Goal: Task Accomplishment & Management: Manage account settings

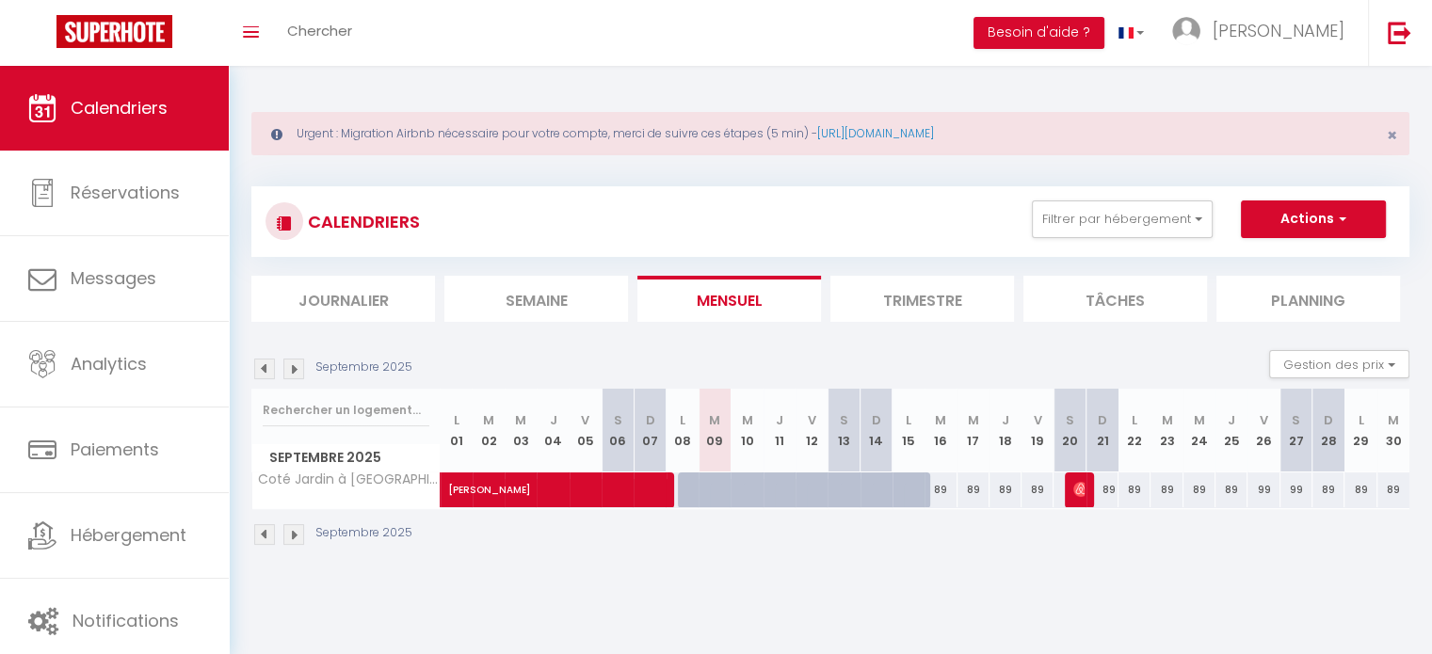
click at [569, 586] on body "🟢 Des questions ou besoin d'assistance pour la migration AirBnB? Connectez-vous…" at bounding box center [716, 393] width 1432 height 654
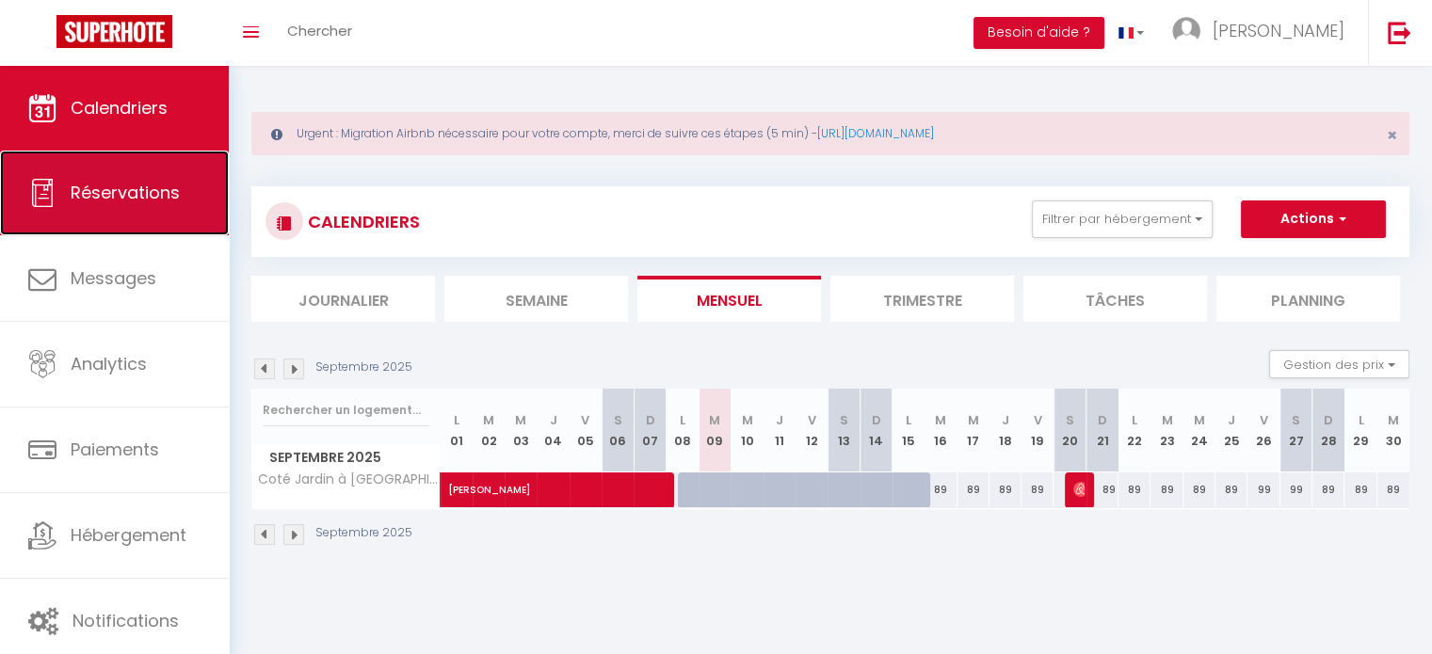
click at [134, 182] on span "Réservations" at bounding box center [125, 193] width 109 height 24
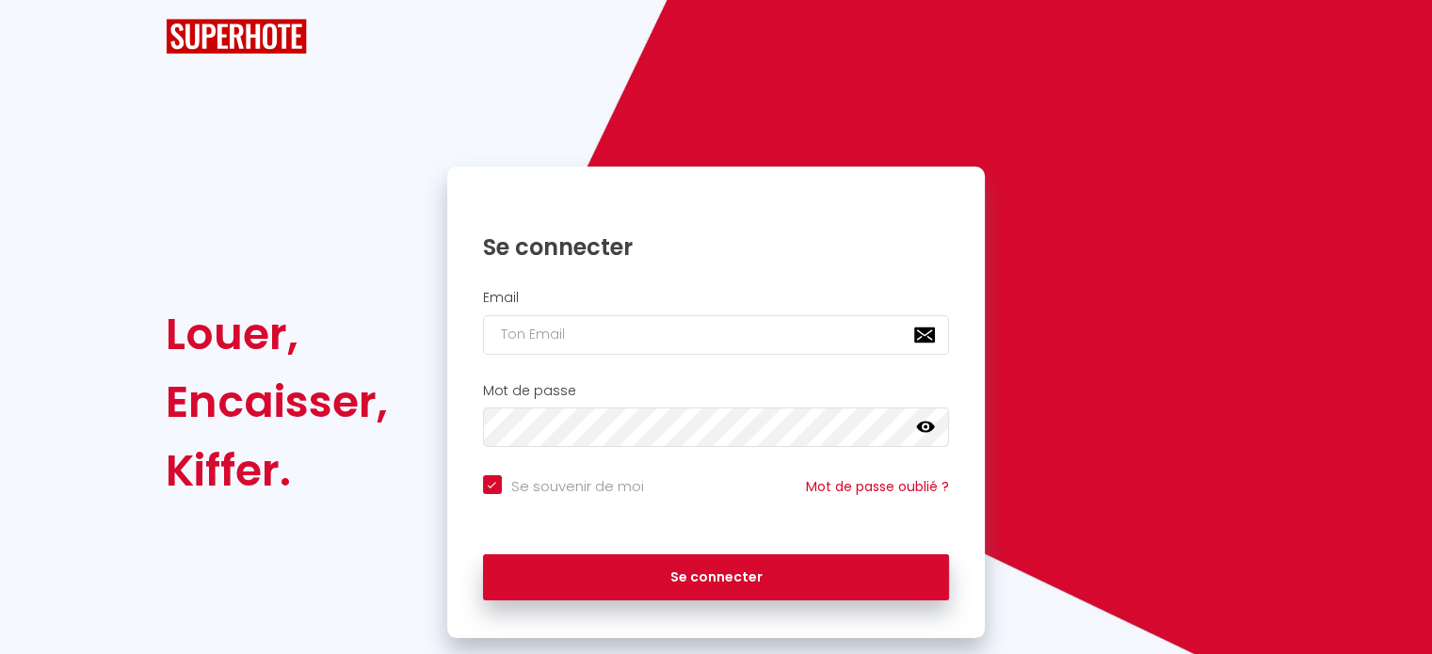
checkbox input "true"
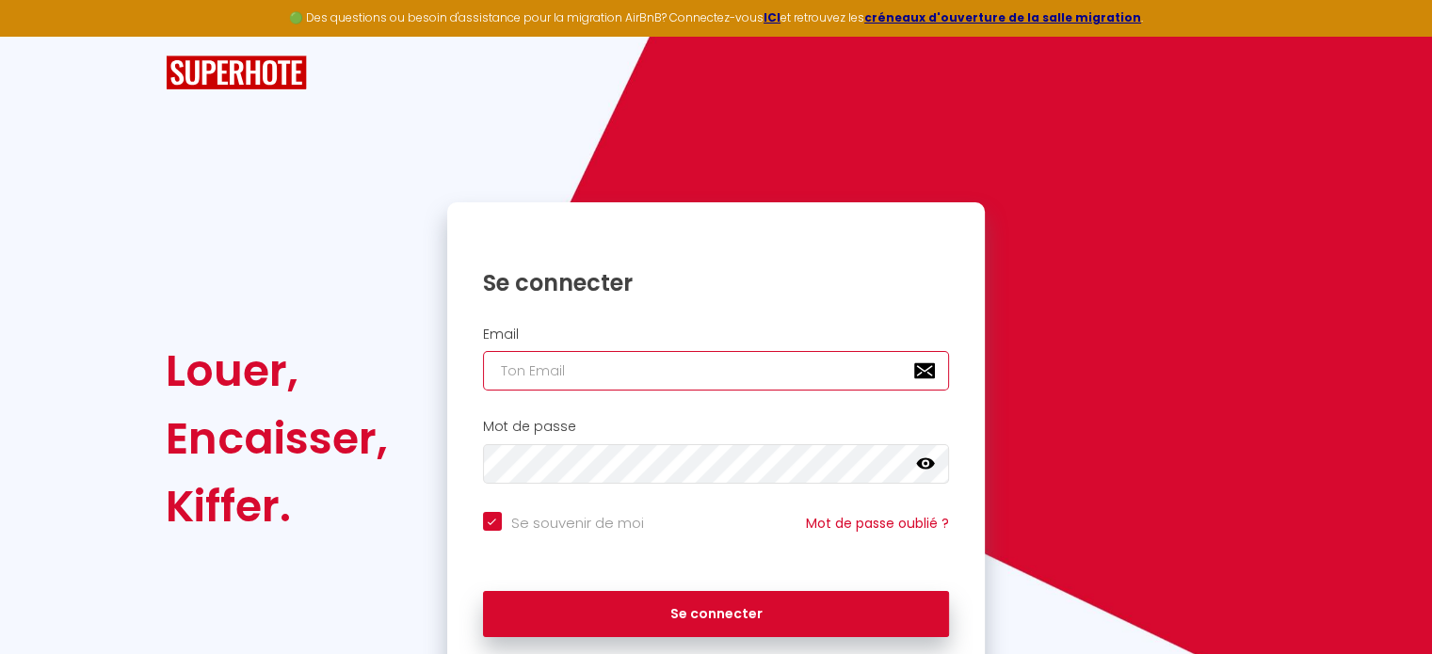
type input "[EMAIL_ADDRESS][DOMAIN_NAME]"
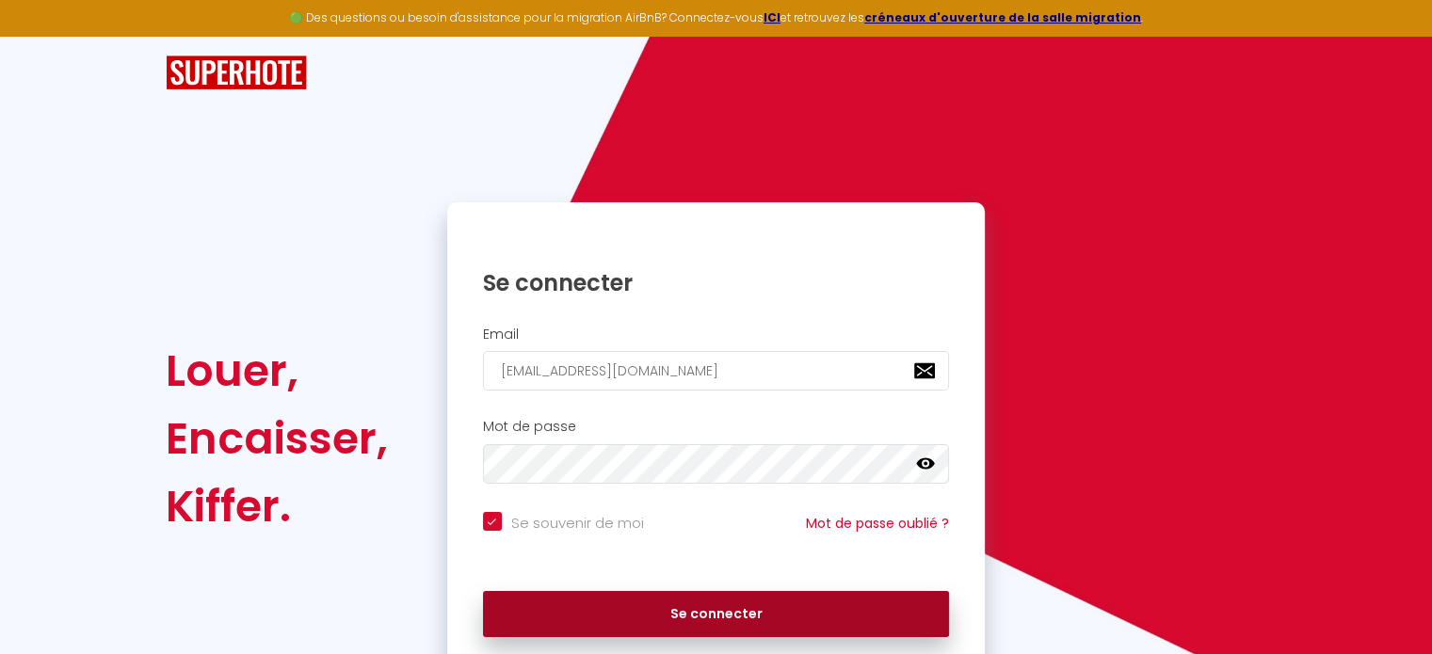
click at [711, 616] on button "Se connecter" at bounding box center [716, 614] width 467 height 47
checkbox input "true"
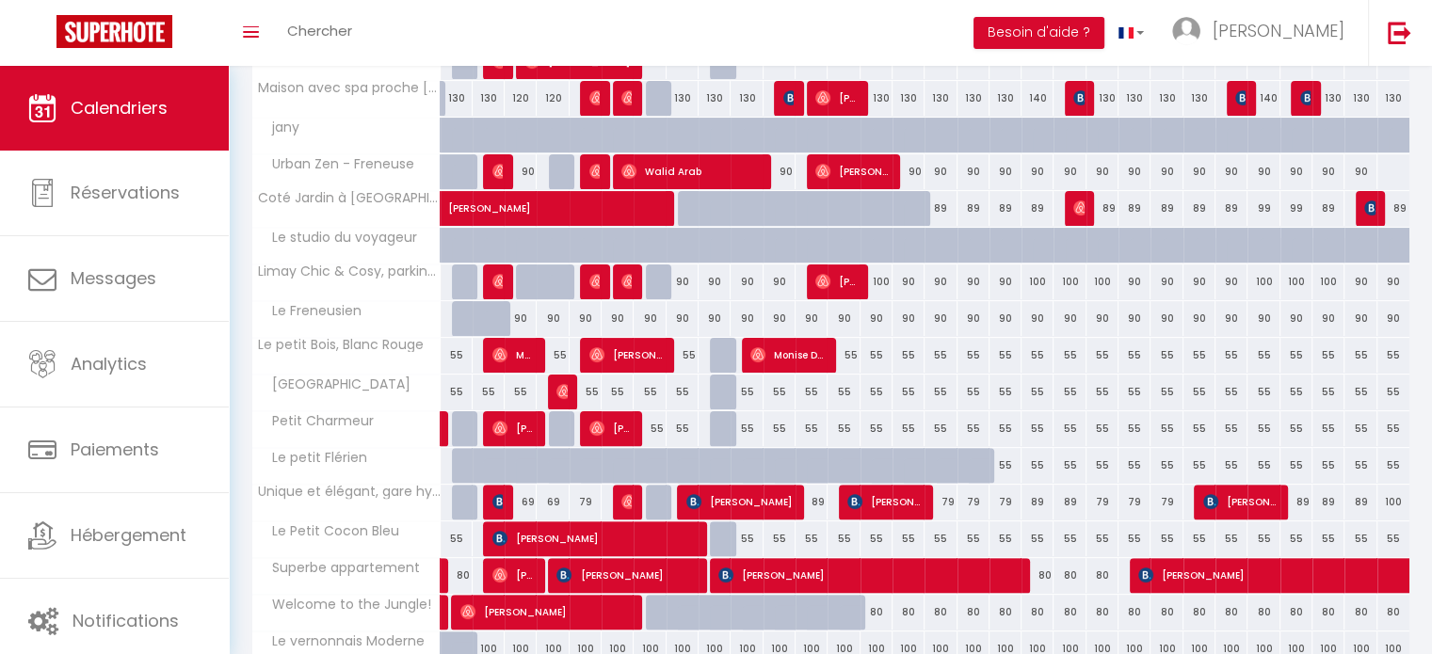
scroll to position [454, 0]
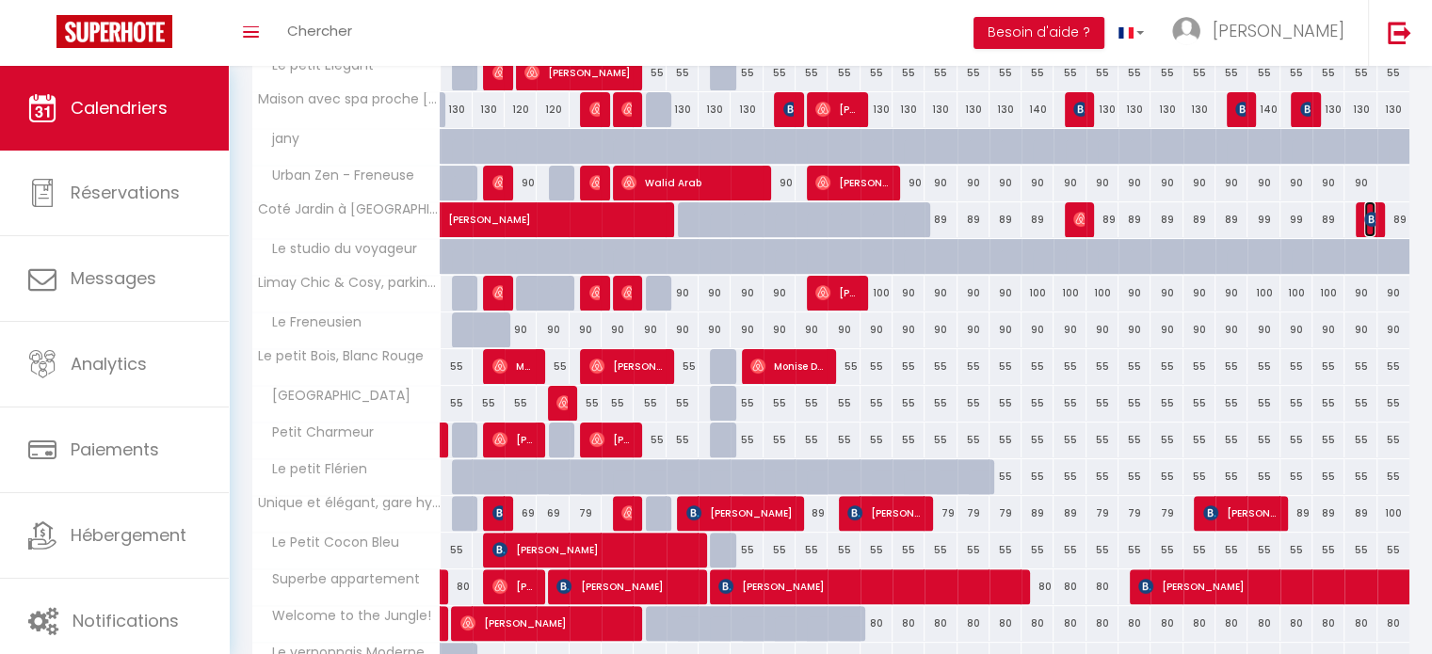
click at [1372, 217] on img at bounding box center [1371, 219] width 15 height 15
select select "OK"
select select "KO"
select select "0"
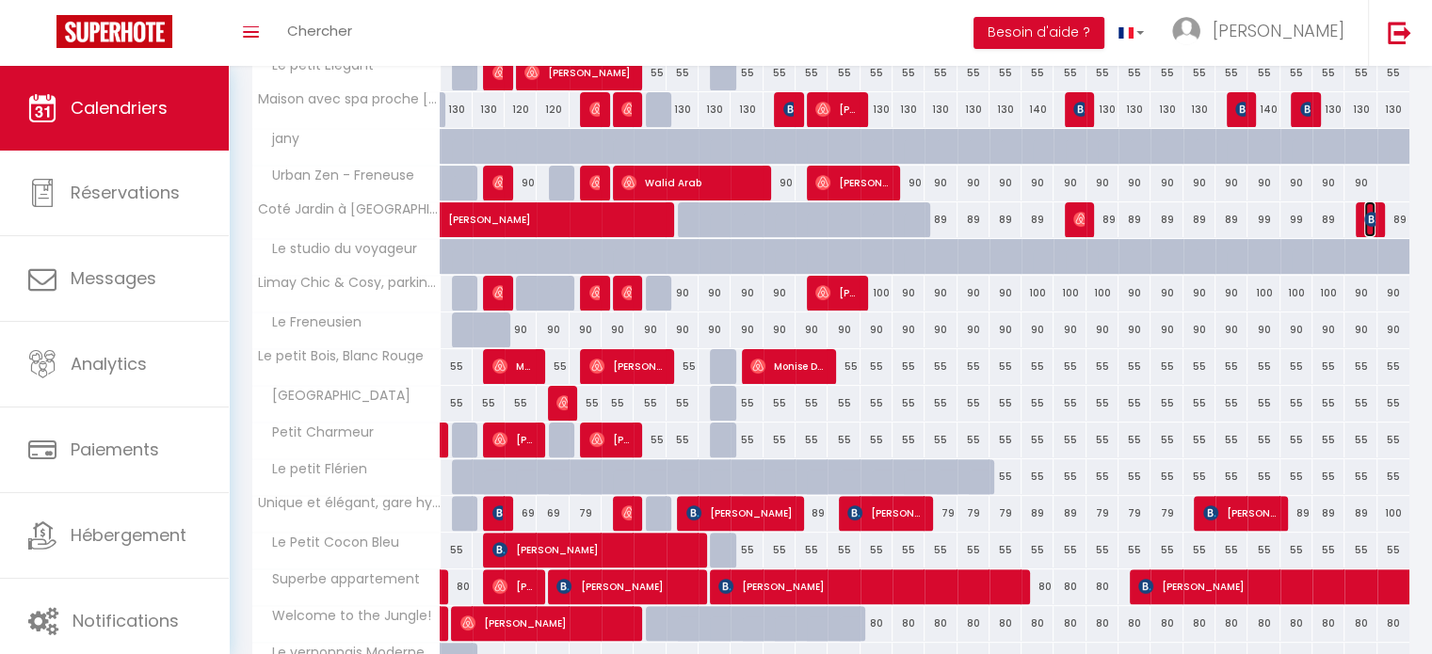
select select "1"
select select
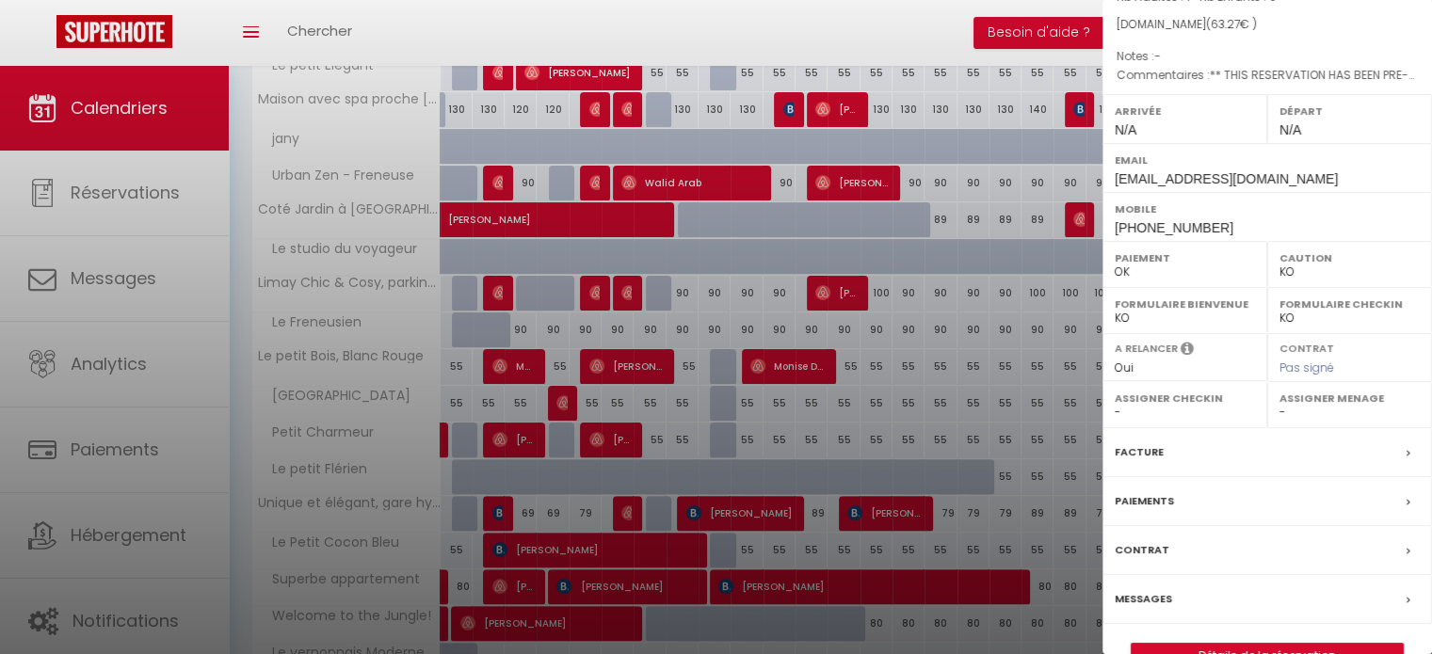
scroll to position [219, 0]
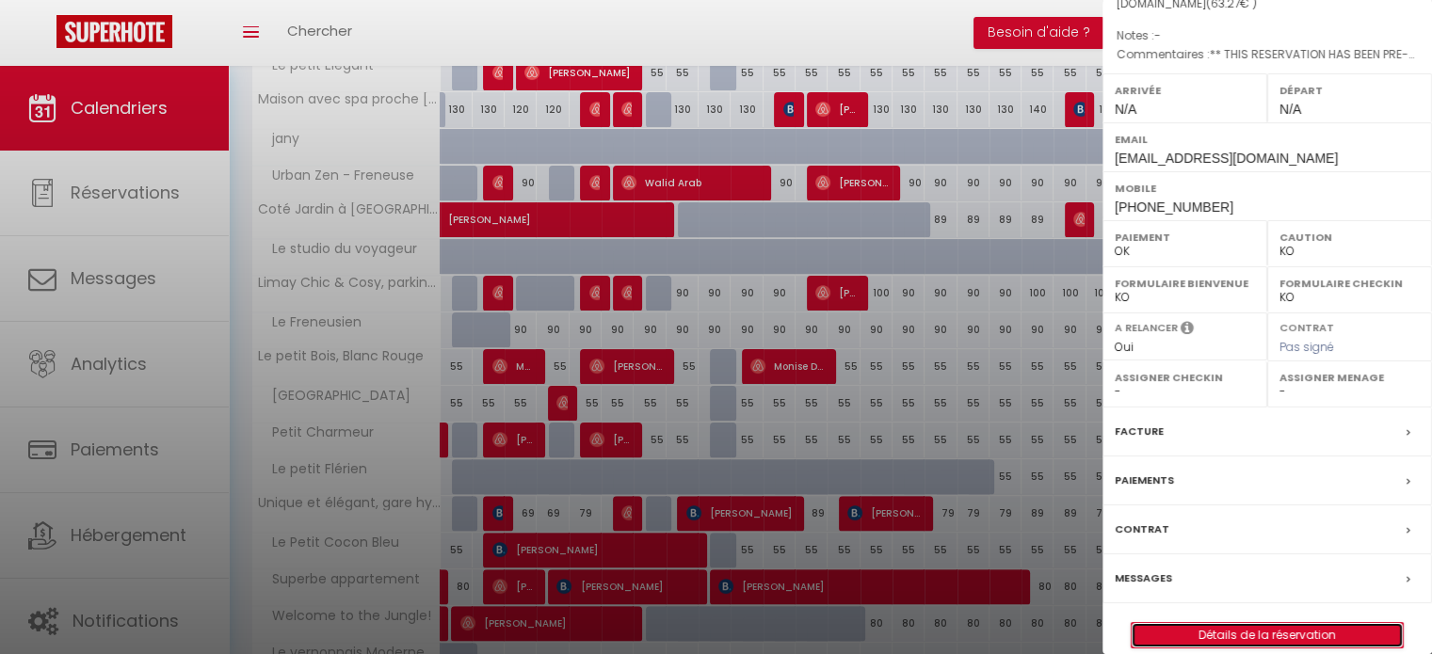
click at [1261, 623] on link "Détails de la réservation" at bounding box center [1267, 635] width 271 height 24
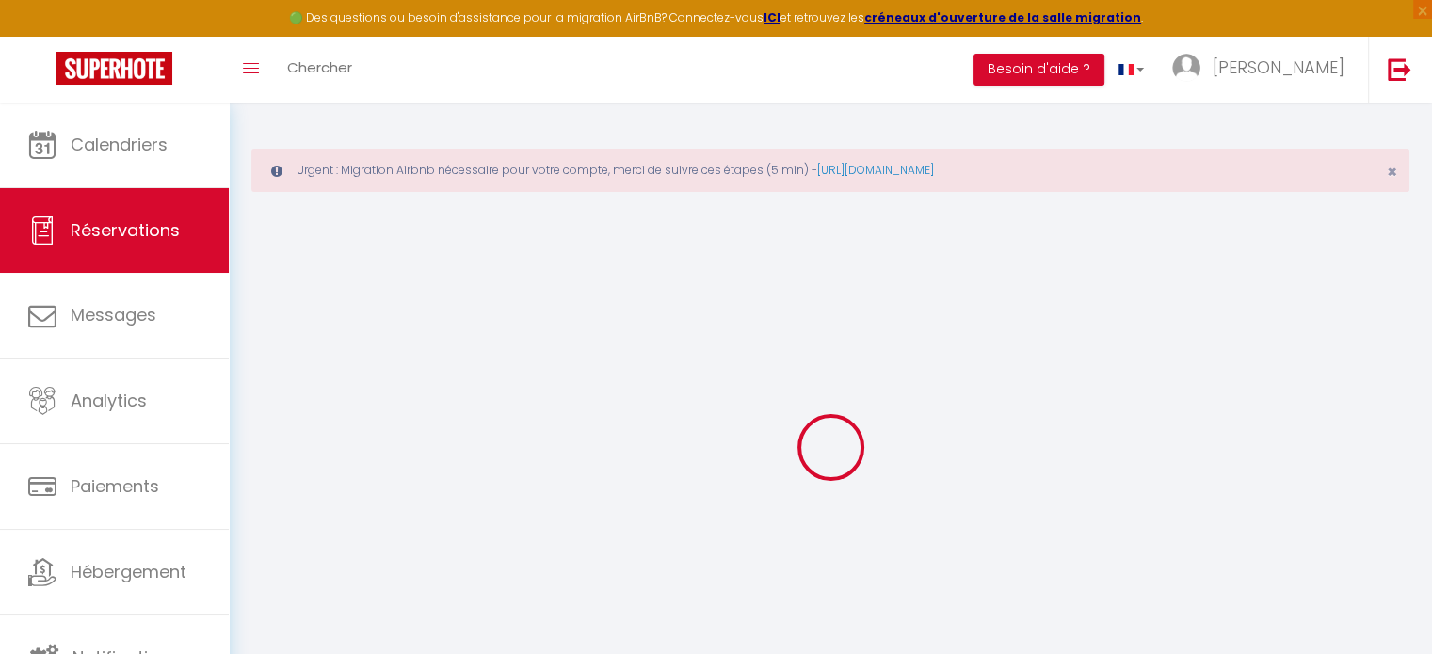
select select
checkbox input "false"
select select
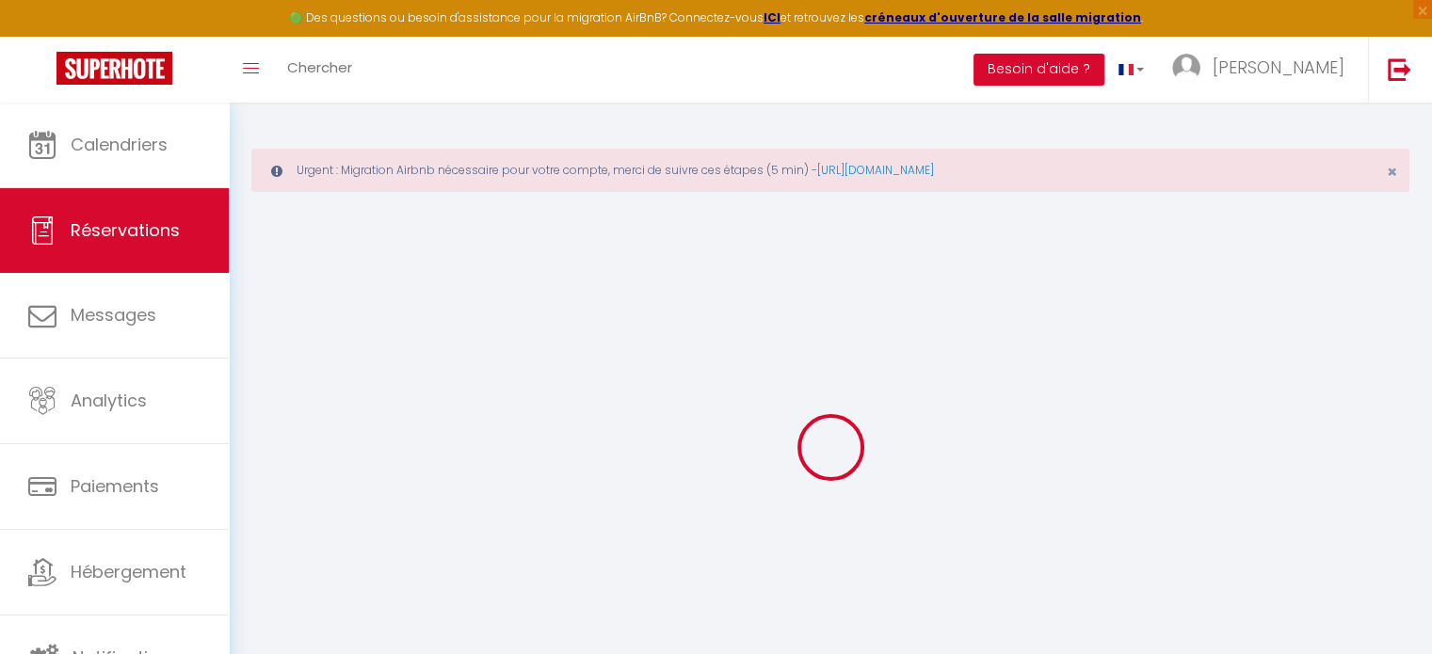
checkbox input "false"
type textarea "** THIS RESERVATION HAS BEEN PRE-PAID ** BOOKING NOTE : Payment charge is EUR 0…"
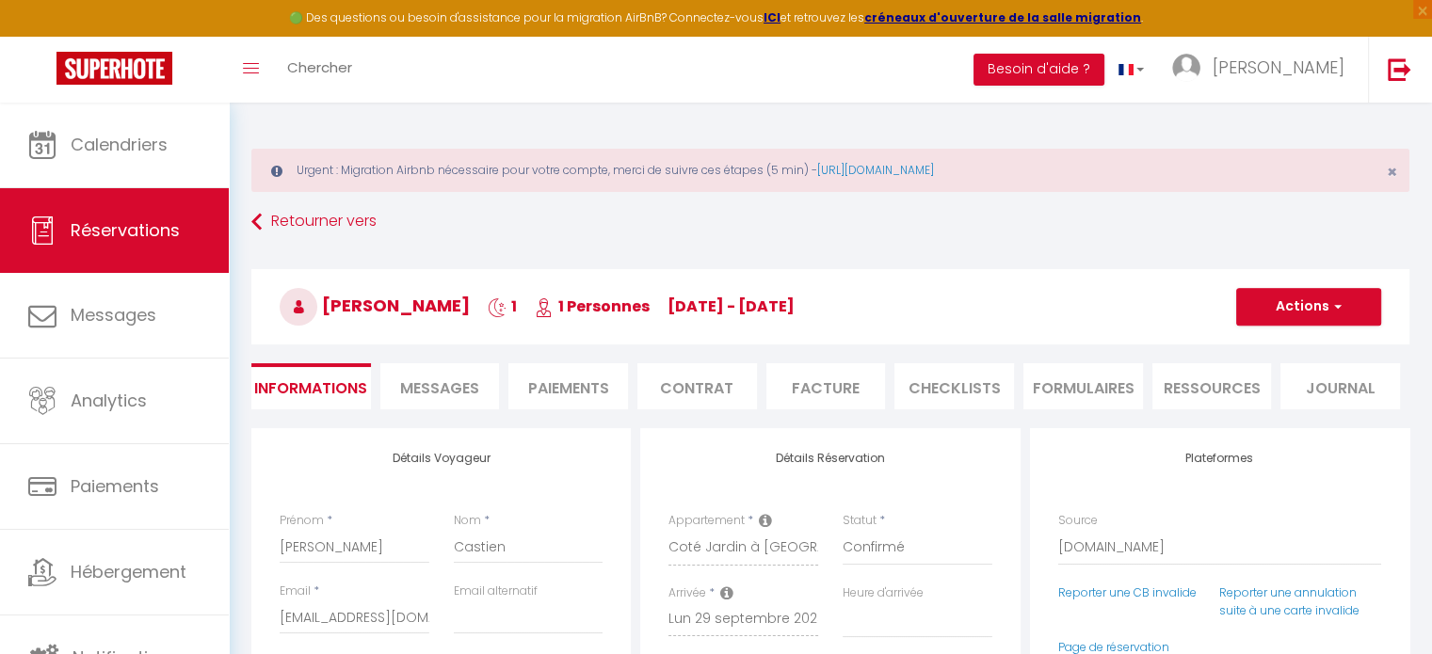
type input "2.75"
select select
checkbox input "false"
select select
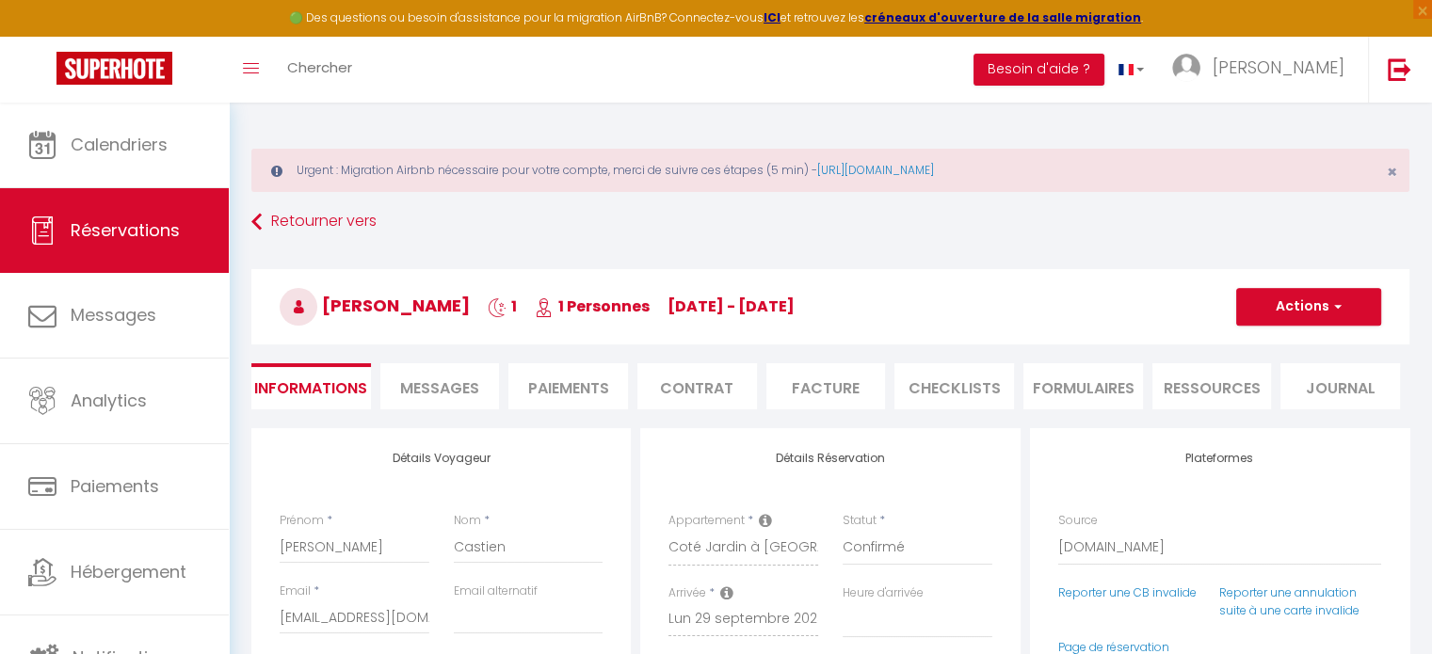
select select
click at [459, 391] on span "Messages" at bounding box center [439, 389] width 79 height 22
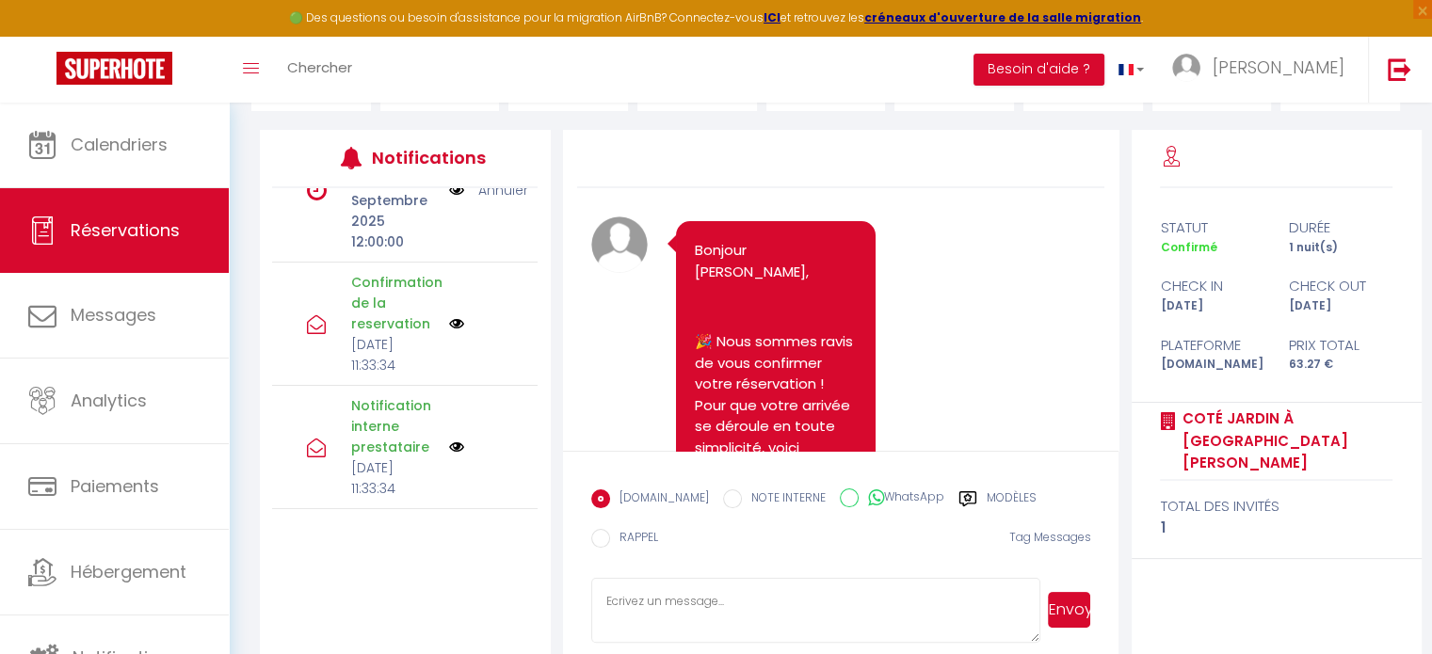
scroll to position [452, 0]
click at [677, 601] on textarea at bounding box center [816, 611] width 450 height 66
click at [911, 621] on textarea "Bonjour [PERSON_NAME], je suis vraiment désolé mais il y a un probleme avec l t…" at bounding box center [816, 611] width 450 height 66
click at [721, 624] on textarea "Bonjour [PERSON_NAME], je suis vraiment désolé mais il y a un problème avec l t…" at bounding box center [816, 611] width 450 height 66
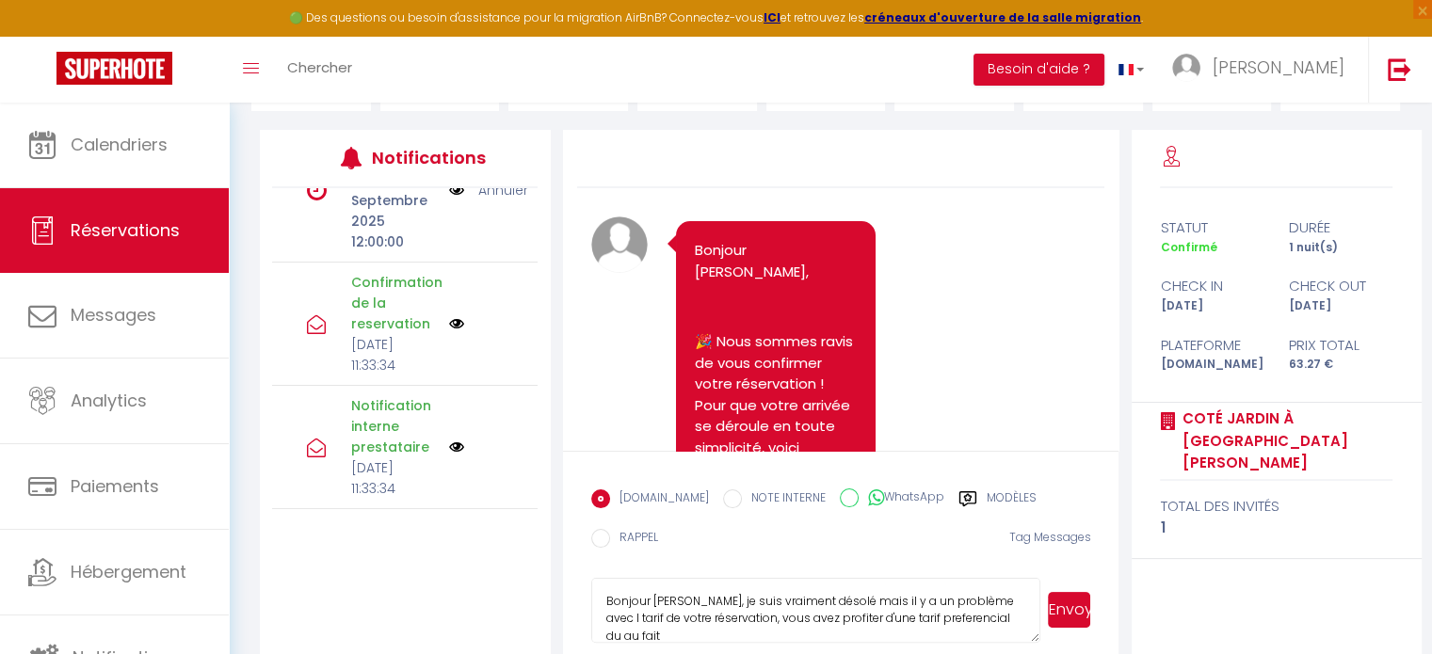
click at [910, 617] on textarea "Bonjour [PERSON_NAME], je suis vraiment désolé mais il y a un problème avec l t…" at bounding box center [816, 611] width 450 height 66
click at [916, 615] on textarea "Bonjour [PERSON_NAME], je suis vraiment désolé mais il y a un problème avec l t…" at bounding box center [816, 611] width 450 height 66
click at [912, 627] on textarea "Bonjour [PERSON_NAME], je suis vraiment désolé mais il y a un problème avec l t…" at bounding box center [816, 611] width 450 height 66
click at [947, 622] on textarea "Bonjour [PERSON_NAME], je suis vraiment désolé mais il y a un problème avec l t…" at bounding box center [816, 611] width 450 height 66
click at [930, 618] on textarea "Bonjour [PERSON_NAME], je suis vraiment désolé mais il y a un problème avec l t…" at bounding box center [816, 611] width 450 height 66
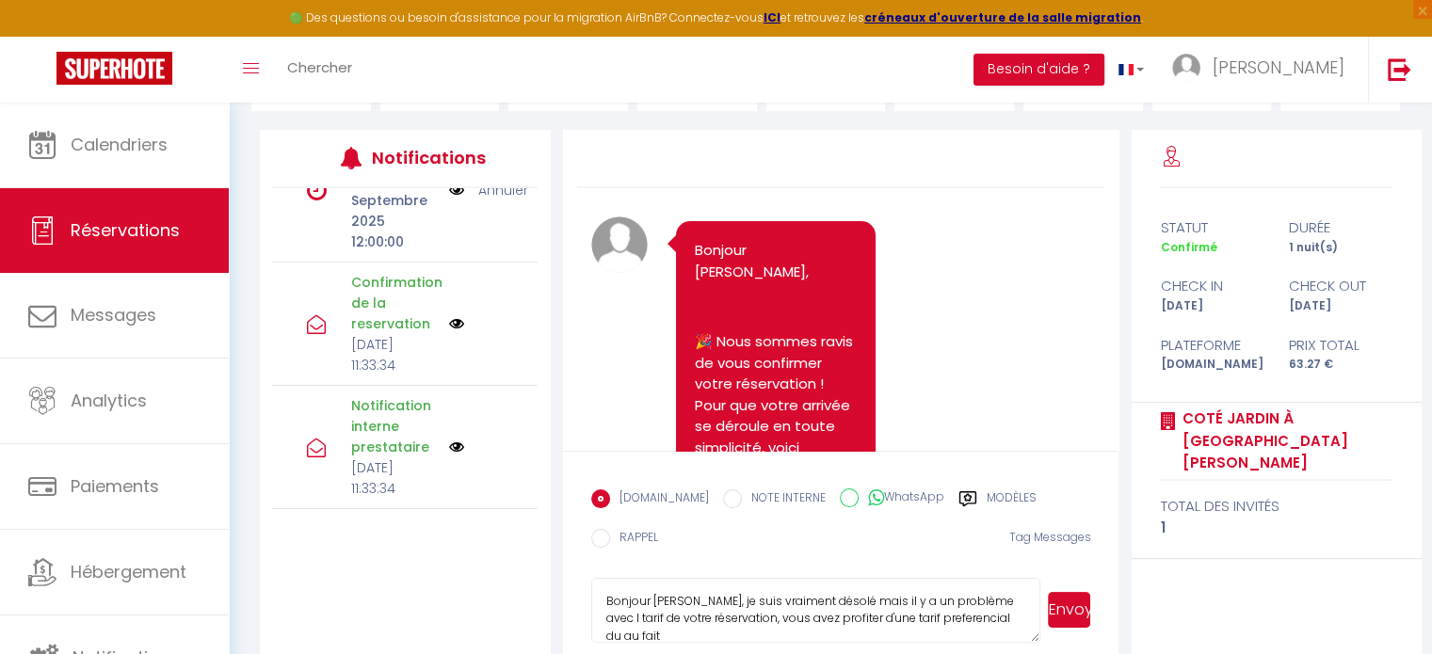
click at [915, 619] on textarea "Bonjour [PERSON_NAME], je suis vraiment désolé mais il y a un problème avec l t…" at bounding box center [816, 611] width 450 height 66
click at [917, 618] on textarea "Bonjour [PERSON_NAME], je suis vraiment désolé mais il y a un problème avec l t…" at bounding box center [816, 611] width 450 height 66
click at [1015, 614] on textarea "Bonjour [PERSON_NAME], je suis vraiment désolé mais il y a un problème avec l t…" at bounding box center [816, 611] width 450 height 66
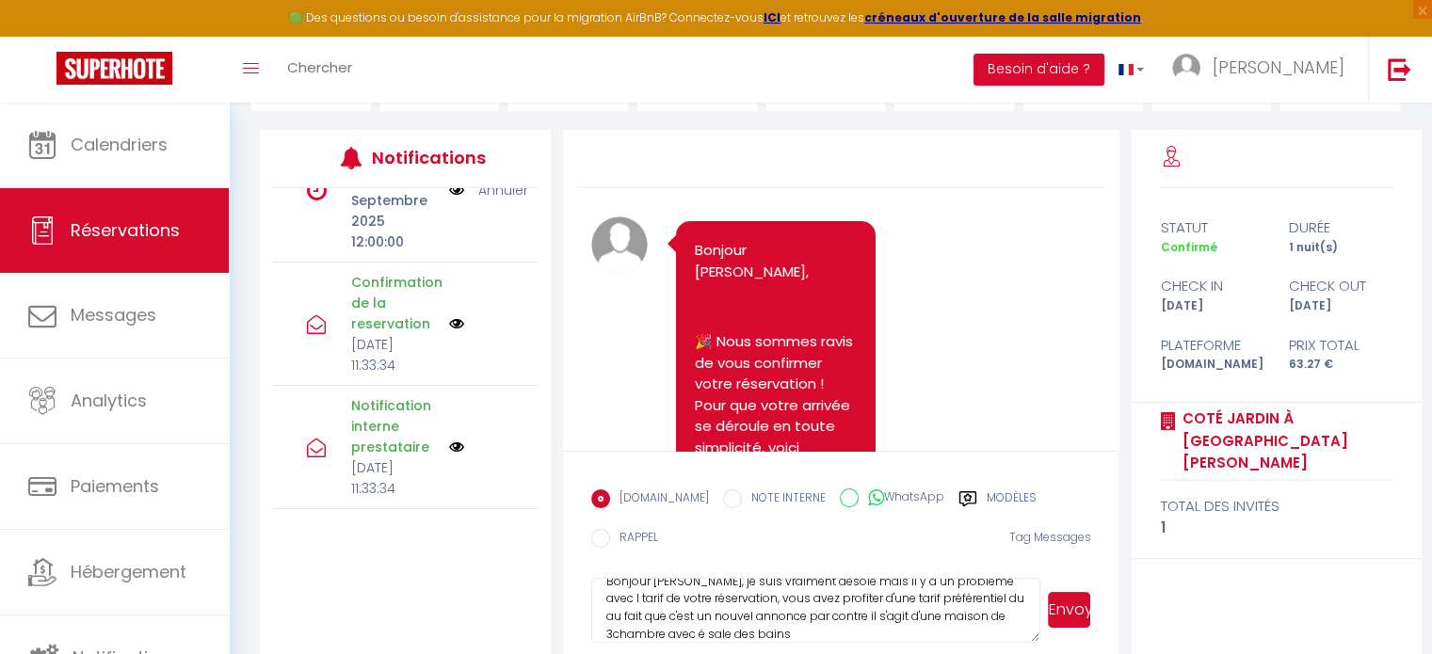
click at [704, 636] on textarea "Bonjour [PERSON_NAME], je suis vraiment désolé mais il y a un problème avec l t…" at bounding box center [816, 611] width 450 height 66
drag, startPoint x: 652, startPoint y: 614, endPoint x: 815, endPoint y: 188, distance: 456.0
click at [685, 616] on textarea "Bonjour [PERSON_NAME], je suis vraiment désolé mais il y a un problème avec l t…" at bounding box center [816, 611] width 450 height 66
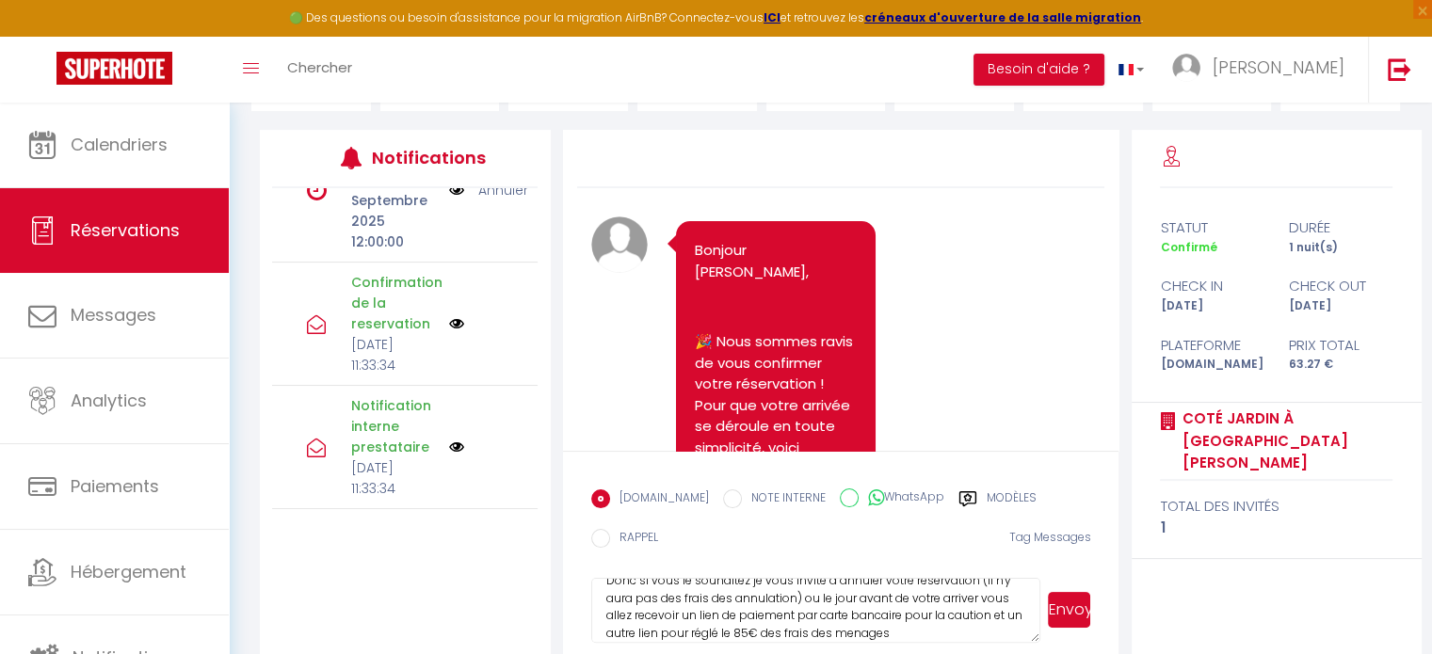
click at [919, 631] on textarea "Bonjour [PERSON_NAME], je suis vraiment désolé mais il y a un problème avec l t…" at bounding box center [816, 611] width 450 height 66
click at [868, 631] on textarea "Bonjour [PERSON_NAME], je suis vraiment désolé mais il y a un problème avec l t…" at bounding box center [816, 611] width 450 height 66
click at [749, 621] on textarea "Bonjour [PERSON_NAME], je suis vraiment désolé mais il y a un problème avec l t…" at bounding box center [816, 611] width 450 height 66
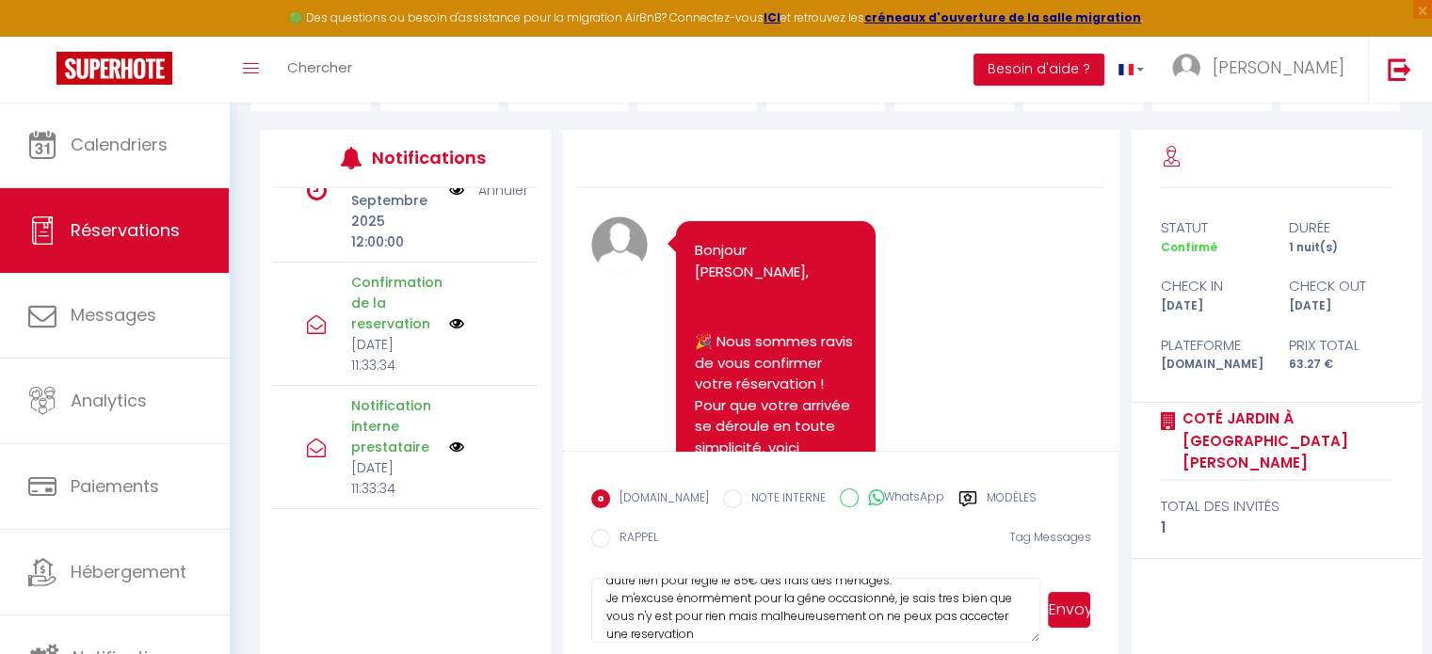
click at [644, 641] on textarea "Bonjour [PERSON_NAME], je suis vraiment désolé mais il y a un problème avec l t…" at bounding box center [816, 611] width 450 height 66
click at [662, 631] on textarea "Bonjour [PERSON_NAME], je suis vraiment désolé mais il y a un problème avec l t…" at bounding box center [816, 611] width 450 height 66
click at [791, 637] on textarea "Bonjour [PERSON_NAME], je suis vraiment désolé mais il y a un problème avec l t…" at bounding box center [816, 611] width 450 height 66
type textarea "Bonjour [PERSON_NAME], je suis vraiment désolé mais il y a un problème avec l t…"
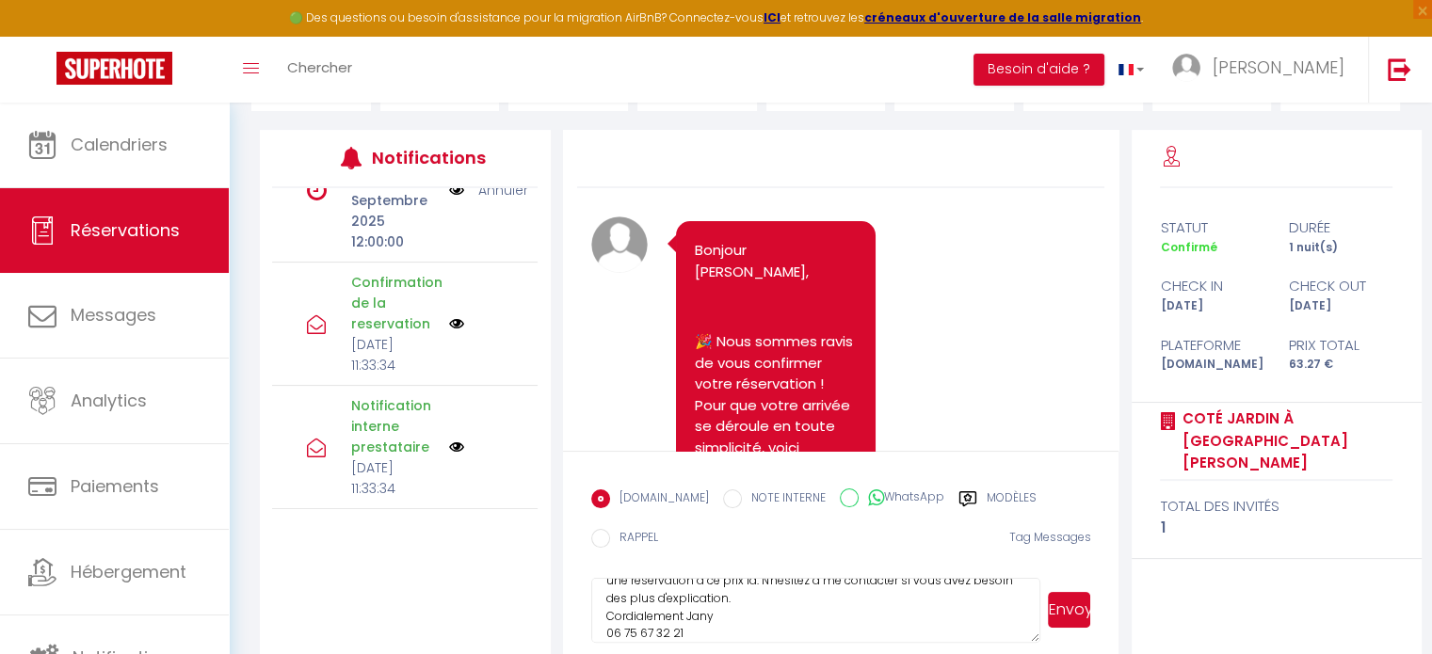
click at [1056, 617] on button "Envoyer" at bounding box center [1069, 610] width 42 height 36
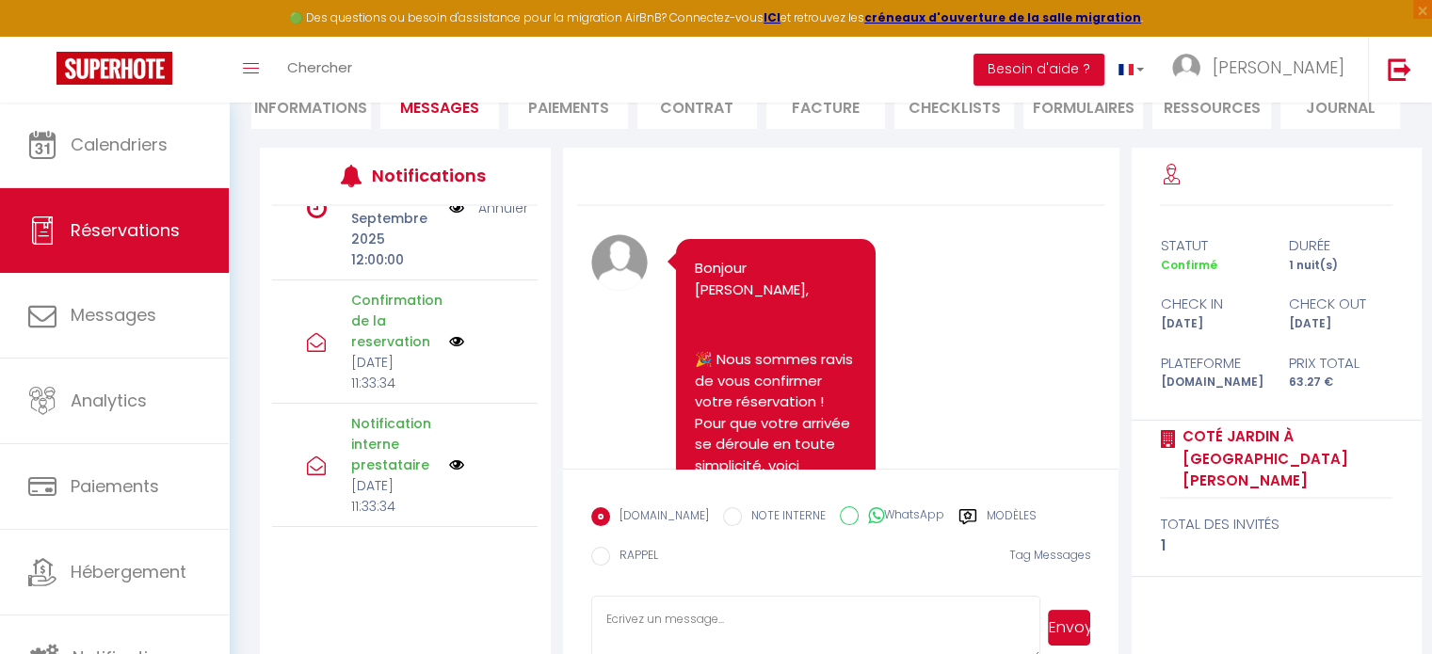
scroll to position [2100, 0]
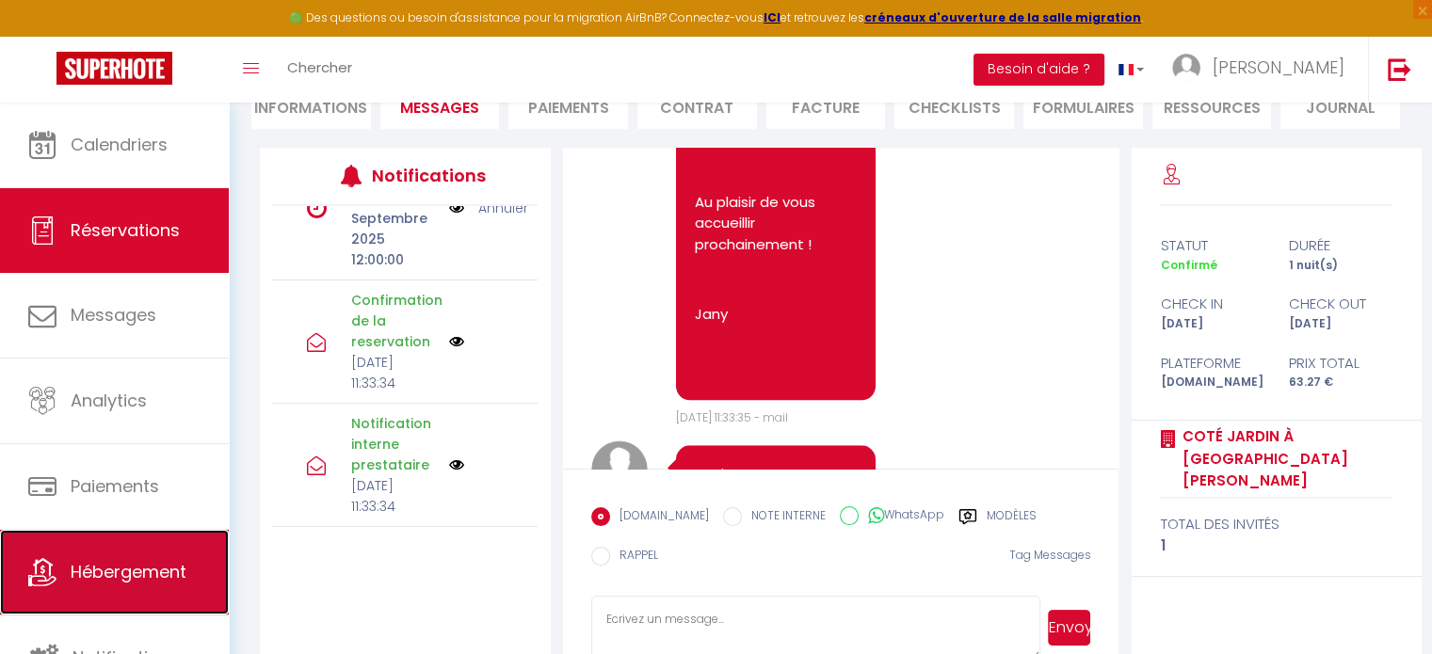
click at [121, 575] on span "Hébergement" at bounding box center [129, 572] width 116 height 24
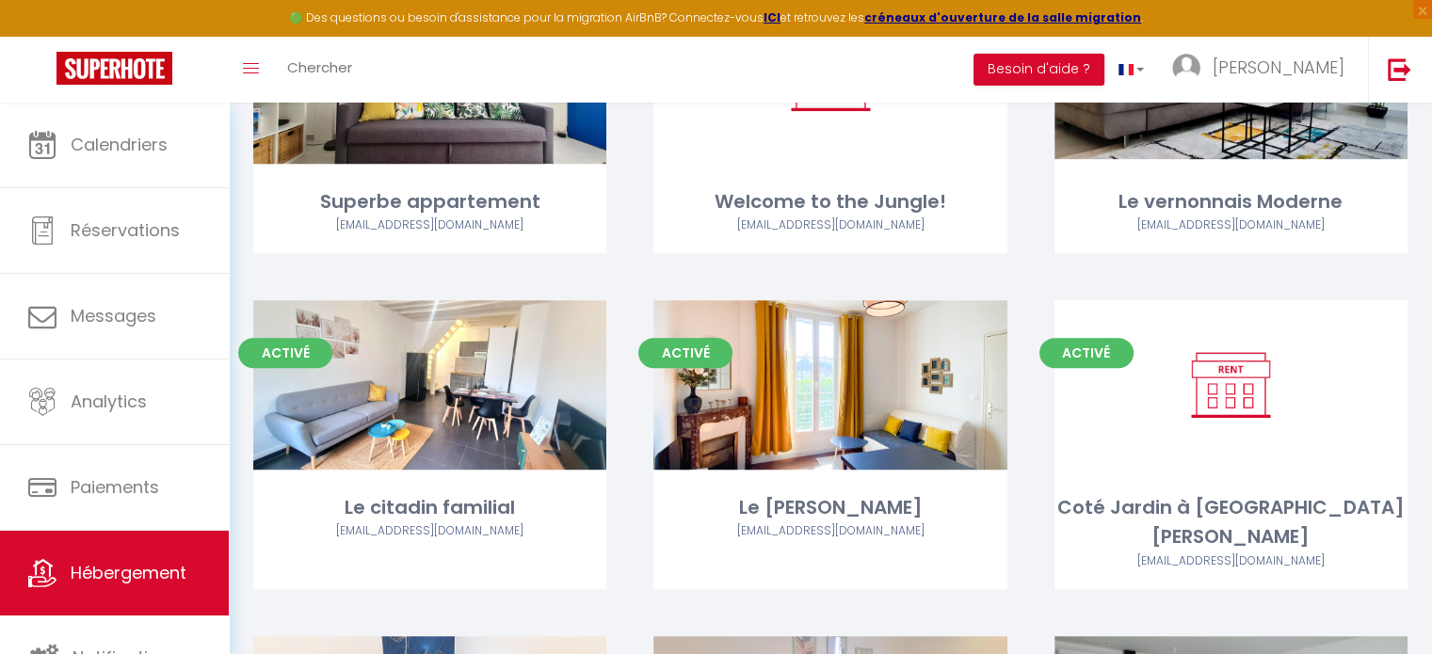
scroll to position [918, 0]
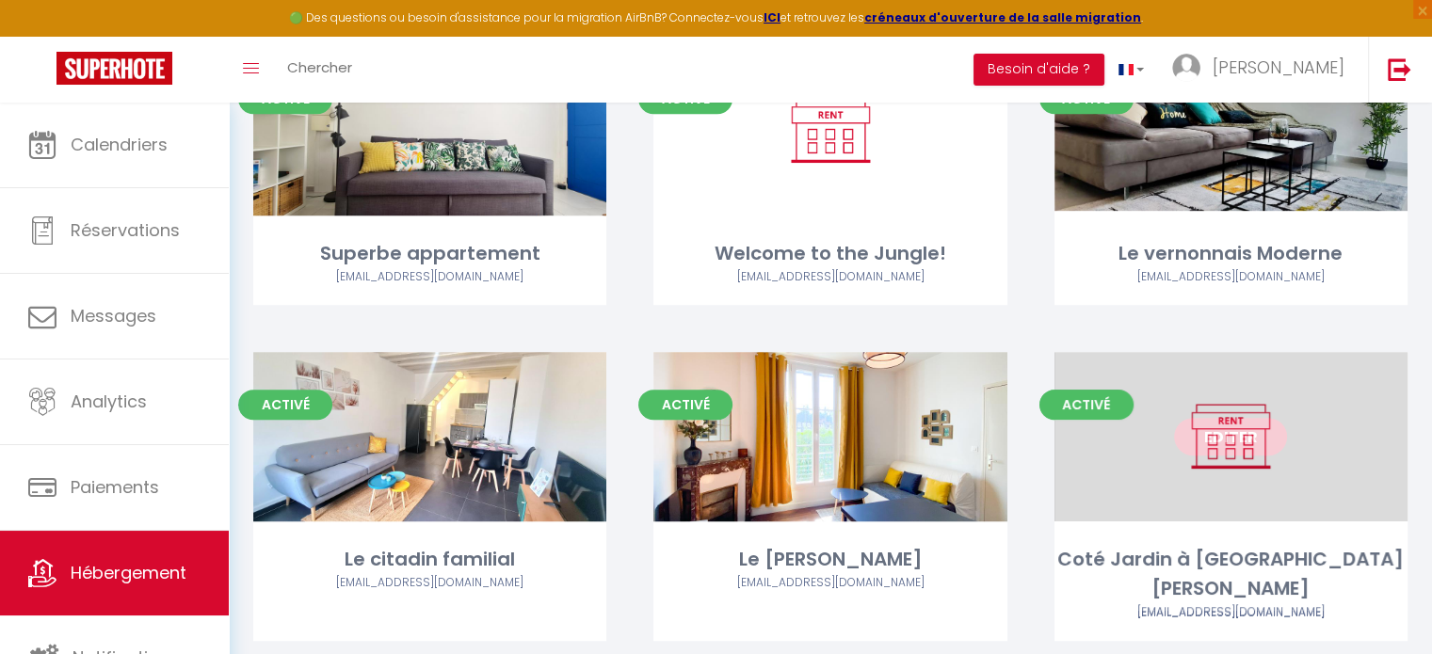
click at [1227, 438] on link "Editer" at bounding box center [1230, 437] width 113 height 38
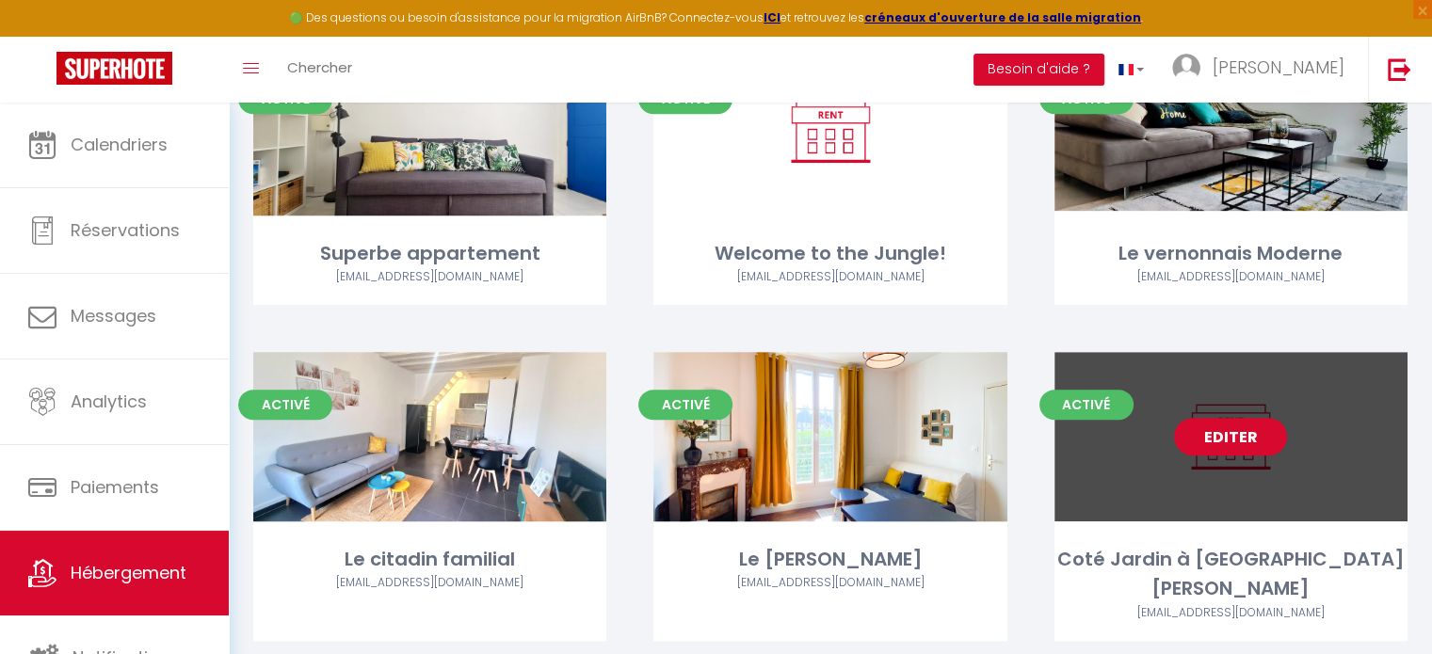
click at [1227, 438] on link "Editer" at bounding box center [1230, 437] width 113 height 38
select select "3"
select select "2"
select select "1"
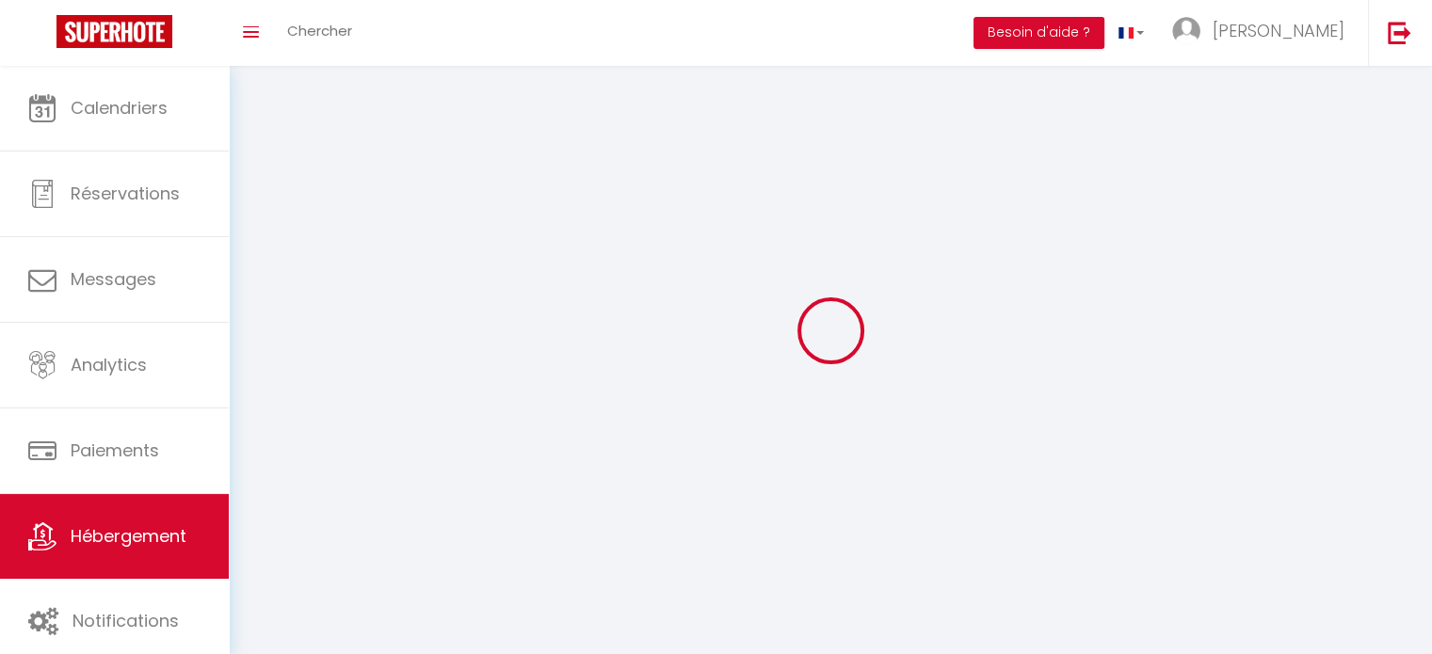
select select
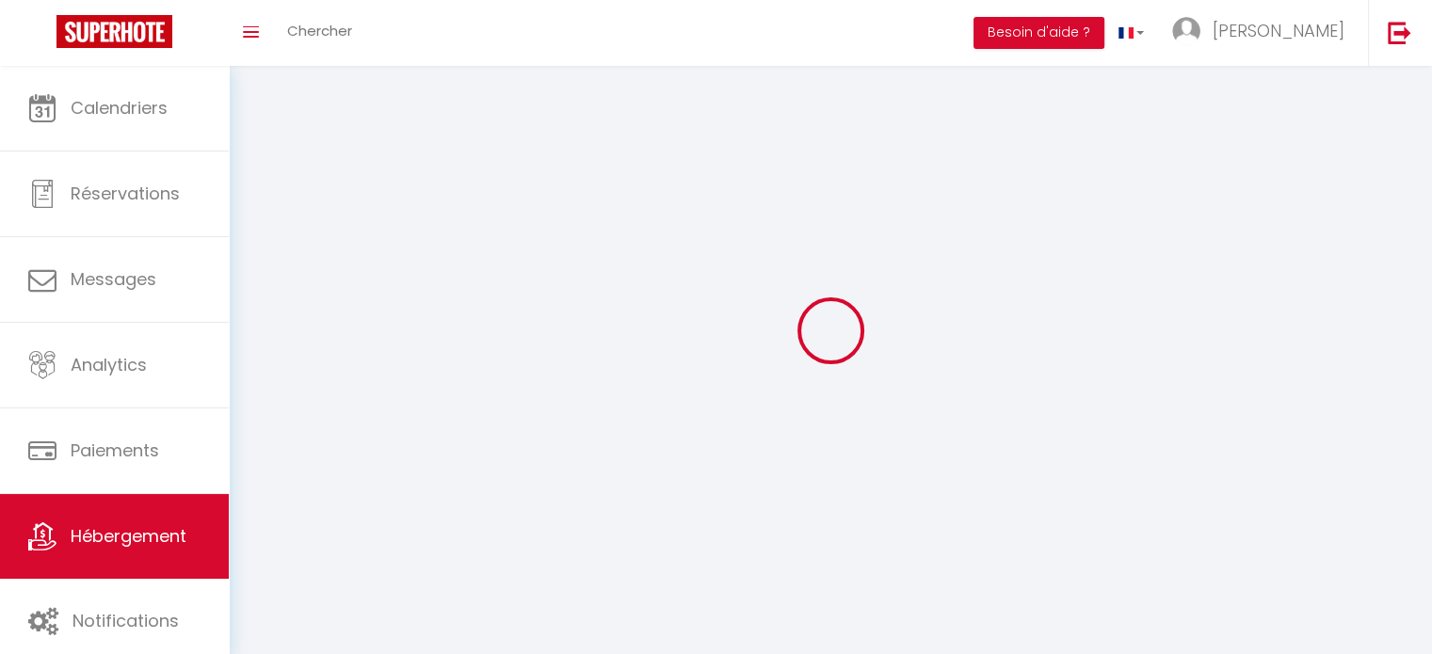
select select
checkbox input "false"
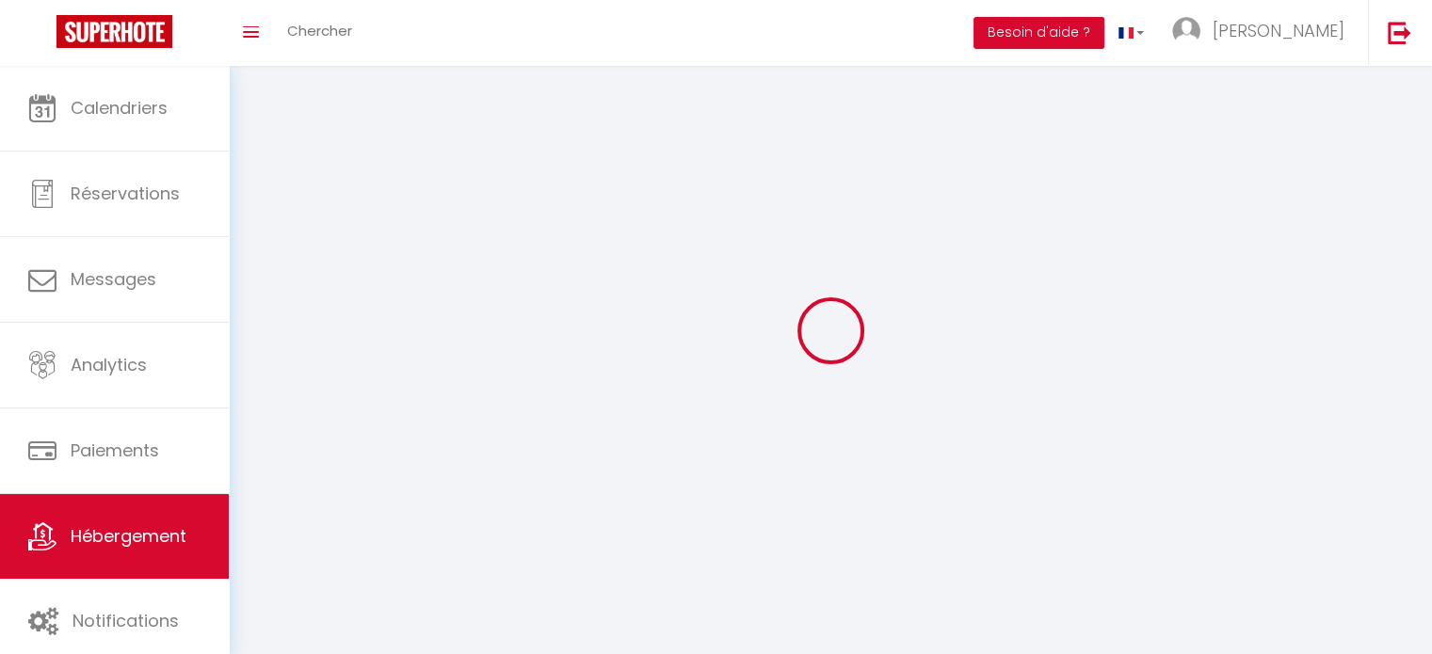
checkbox input "false"
select select
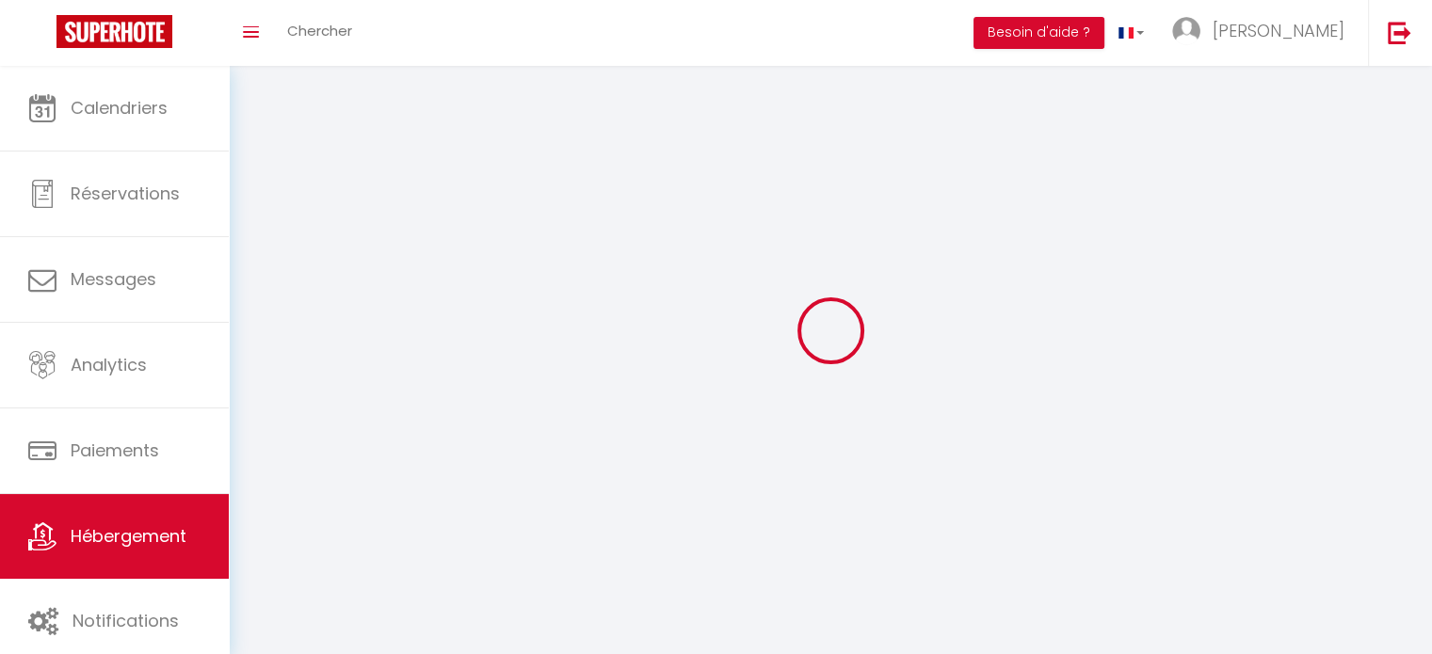
select select
checkbox input "false"
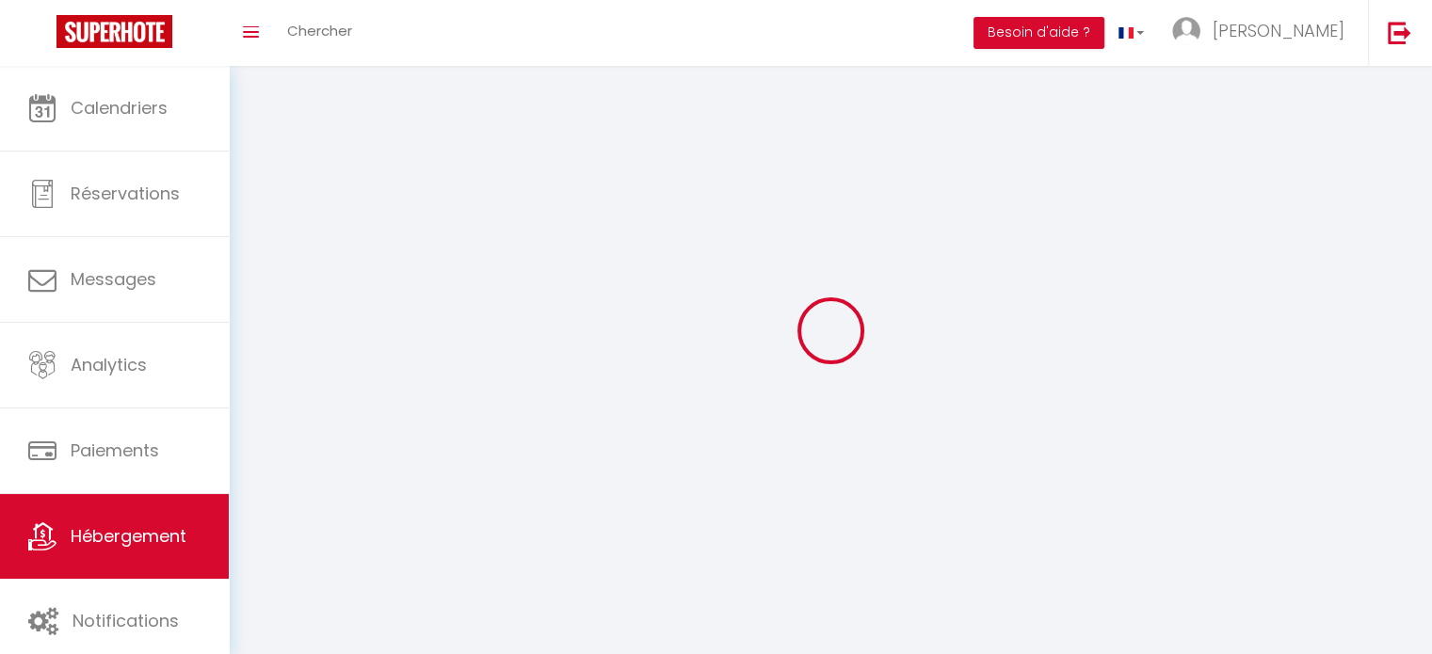
checkbox input "false"
select select
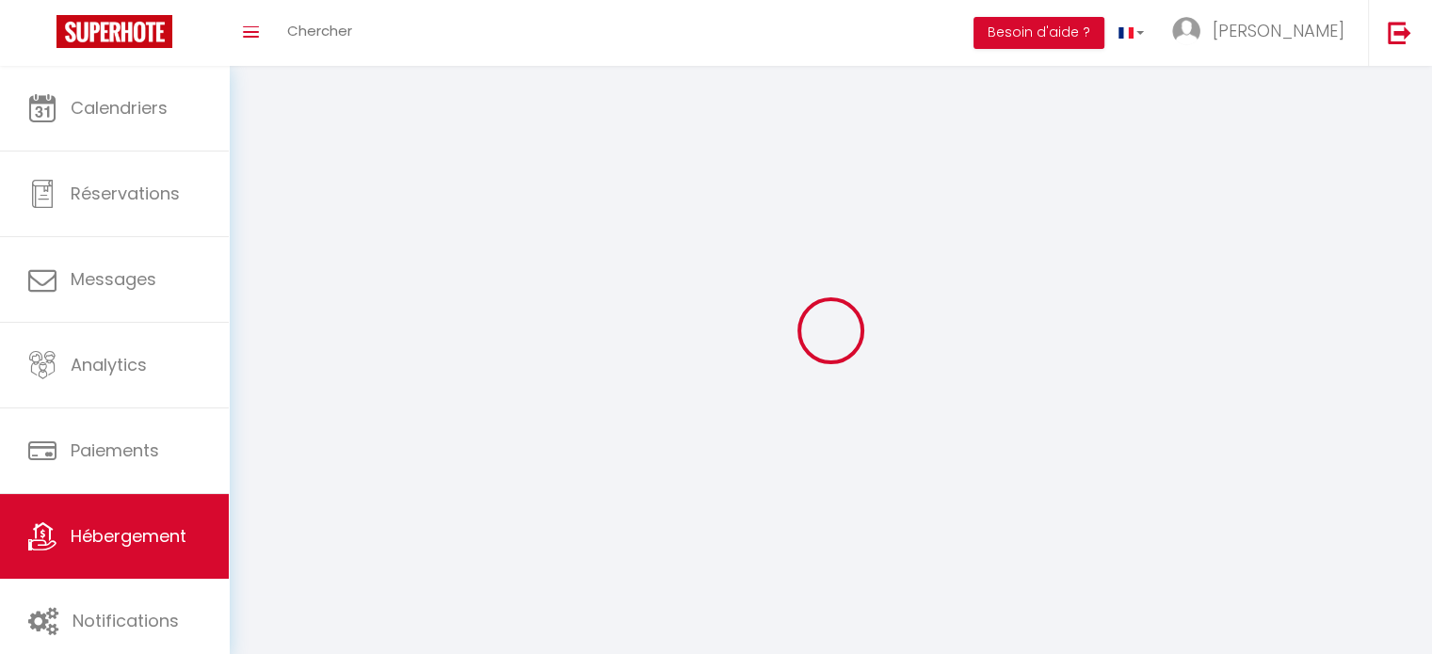
select select
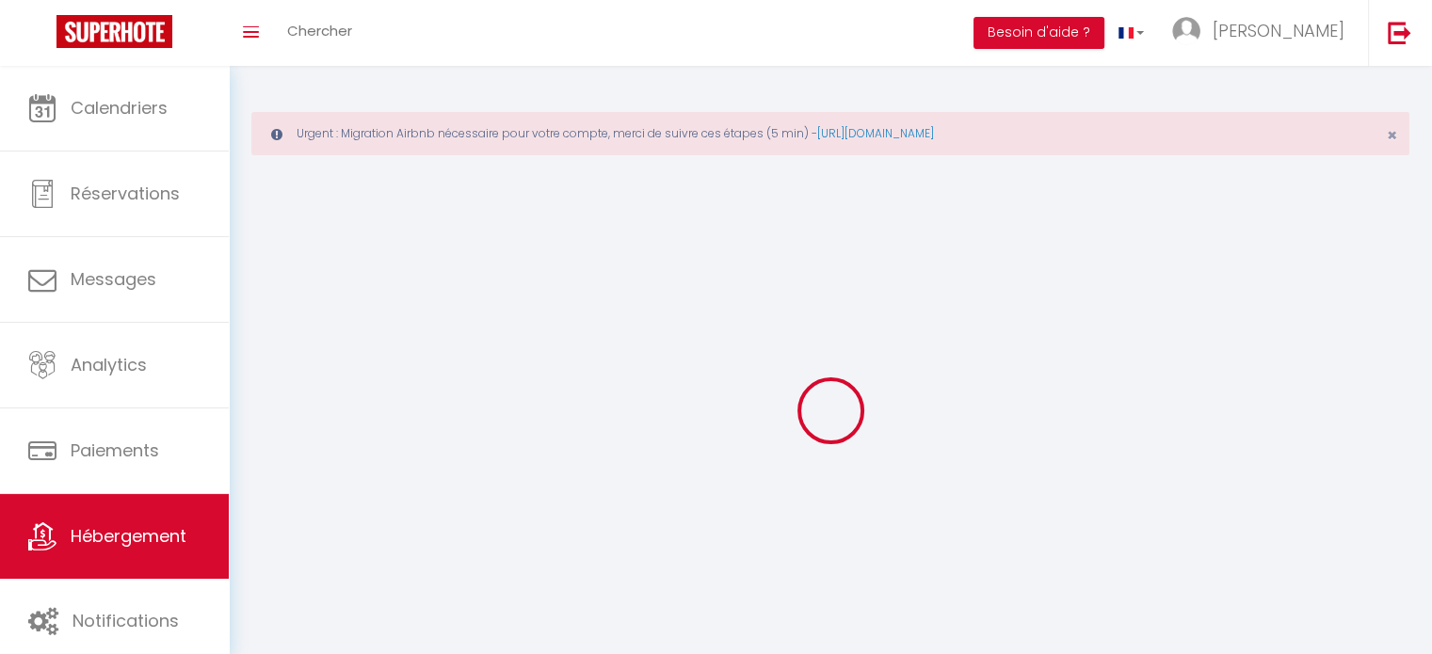
select select
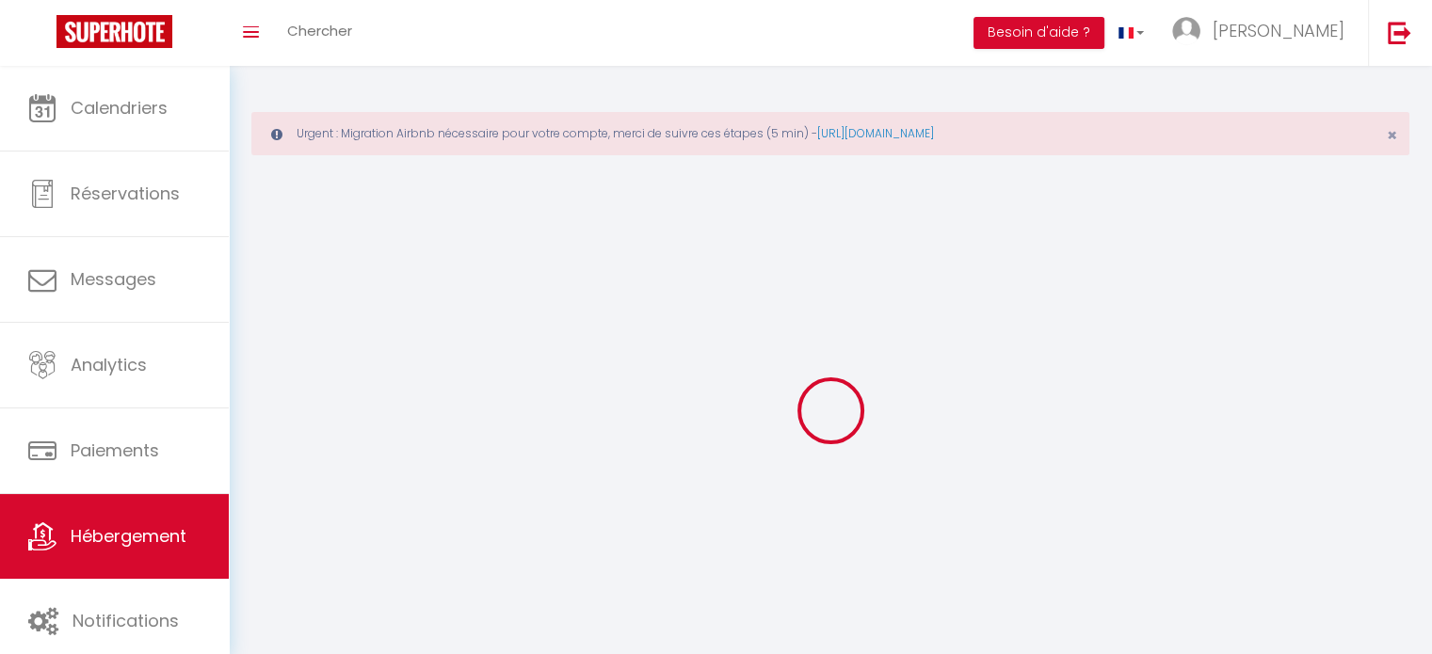
select select
checkbox input "false"
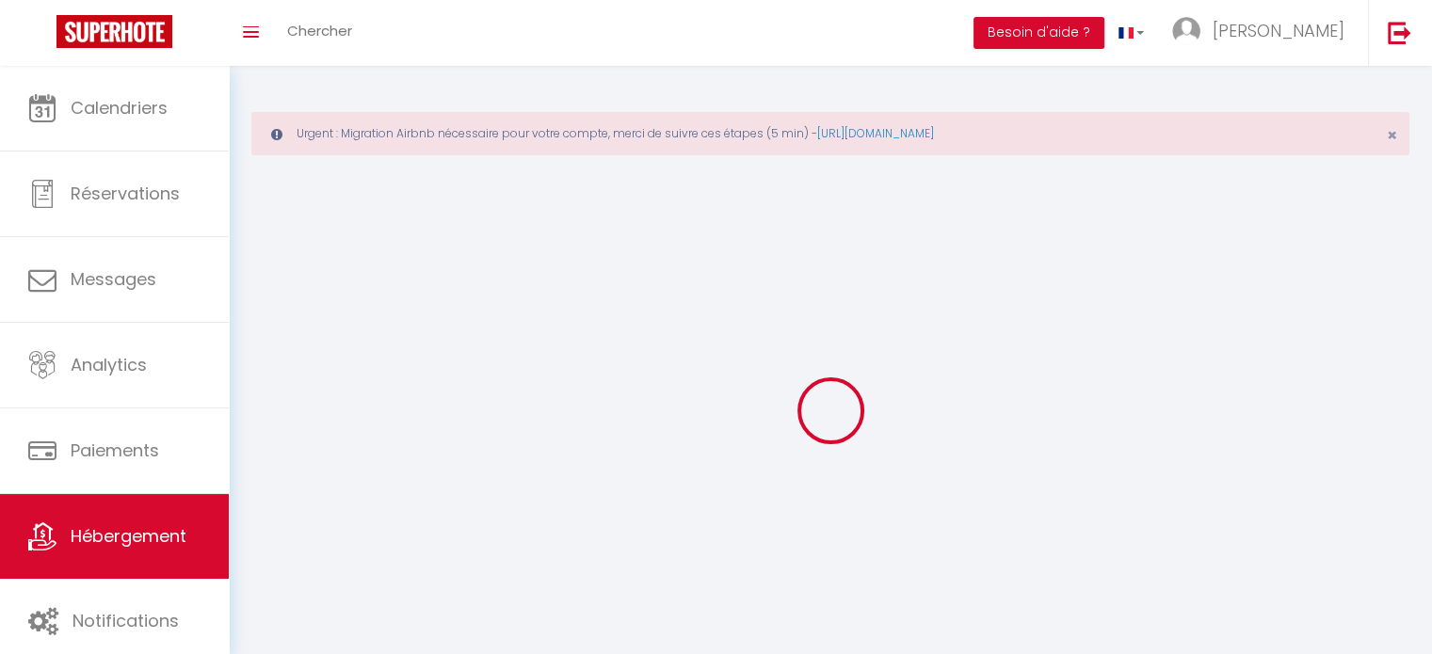
select select
select select "28"
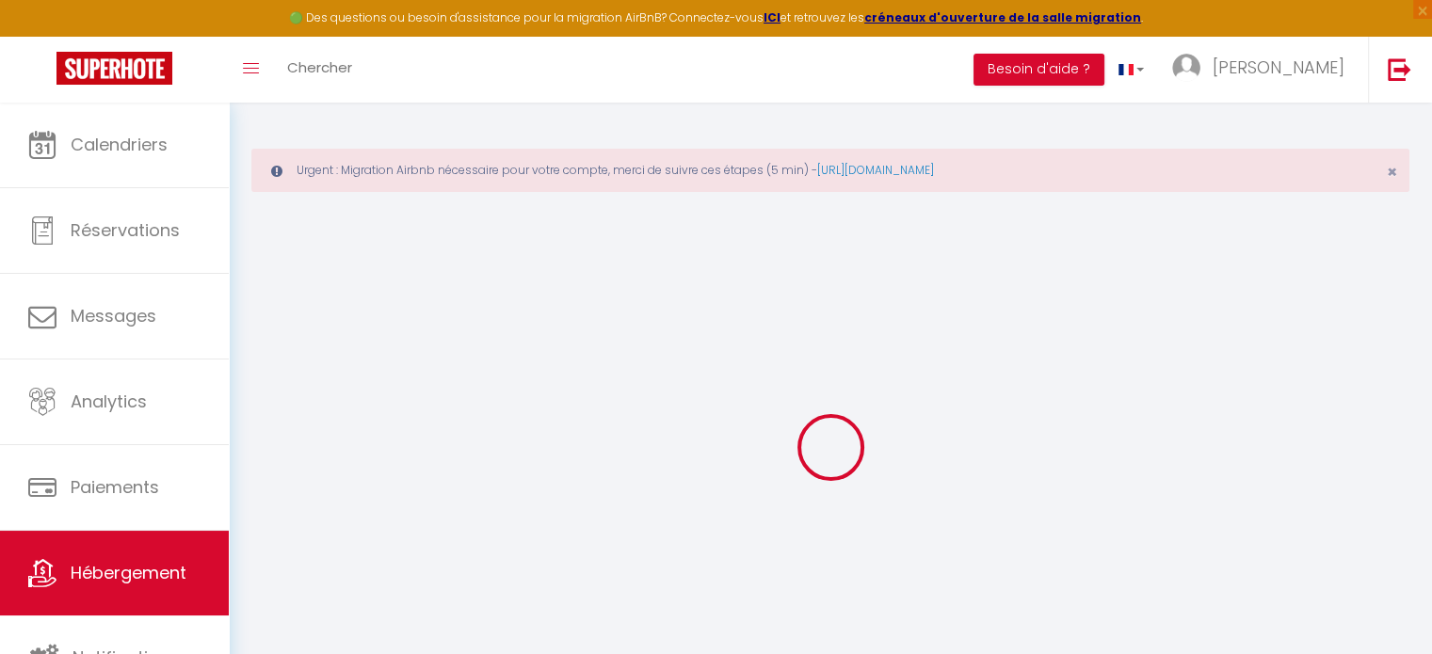
select select
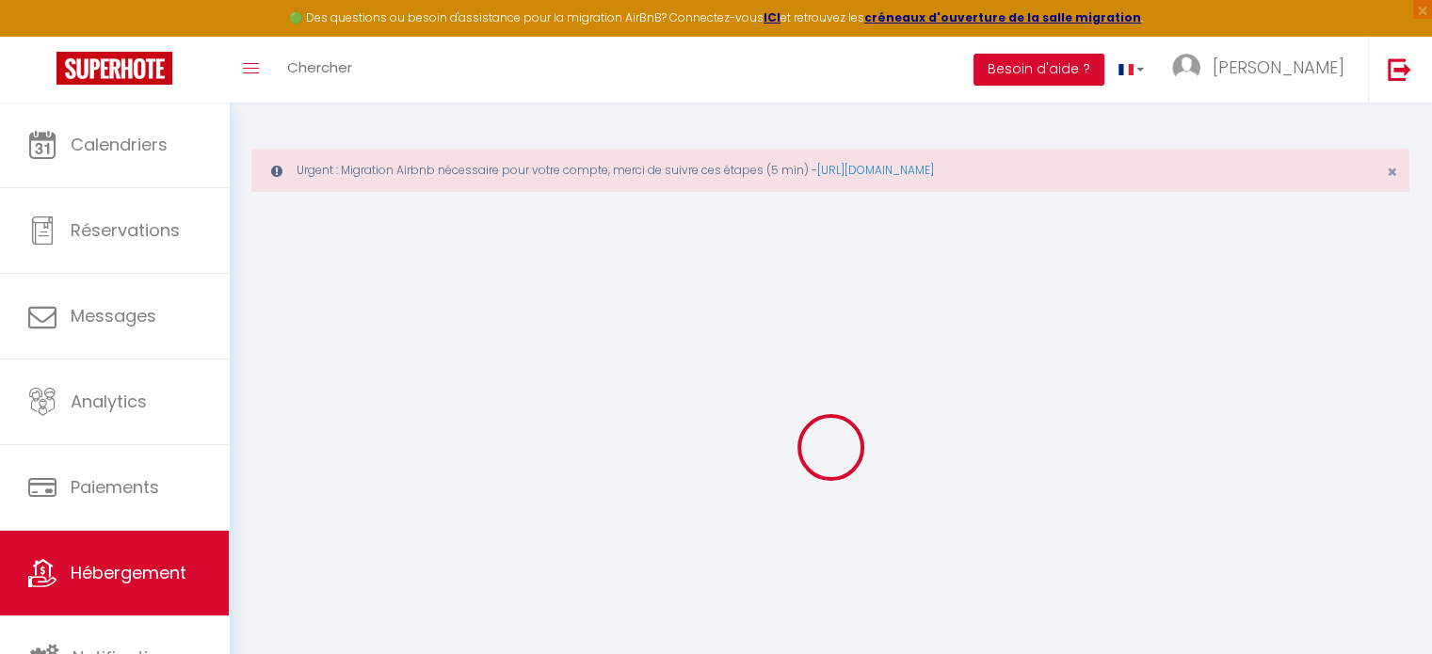
select select
checkbox input "false"
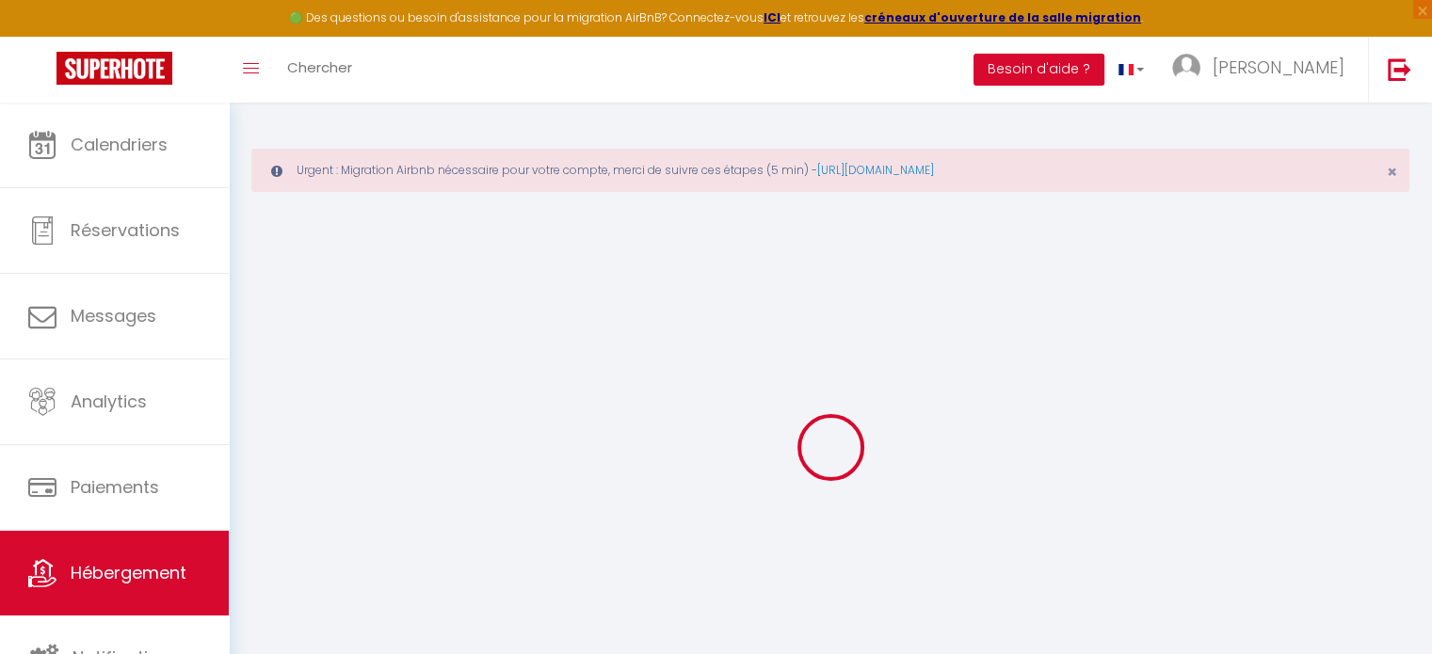
select select
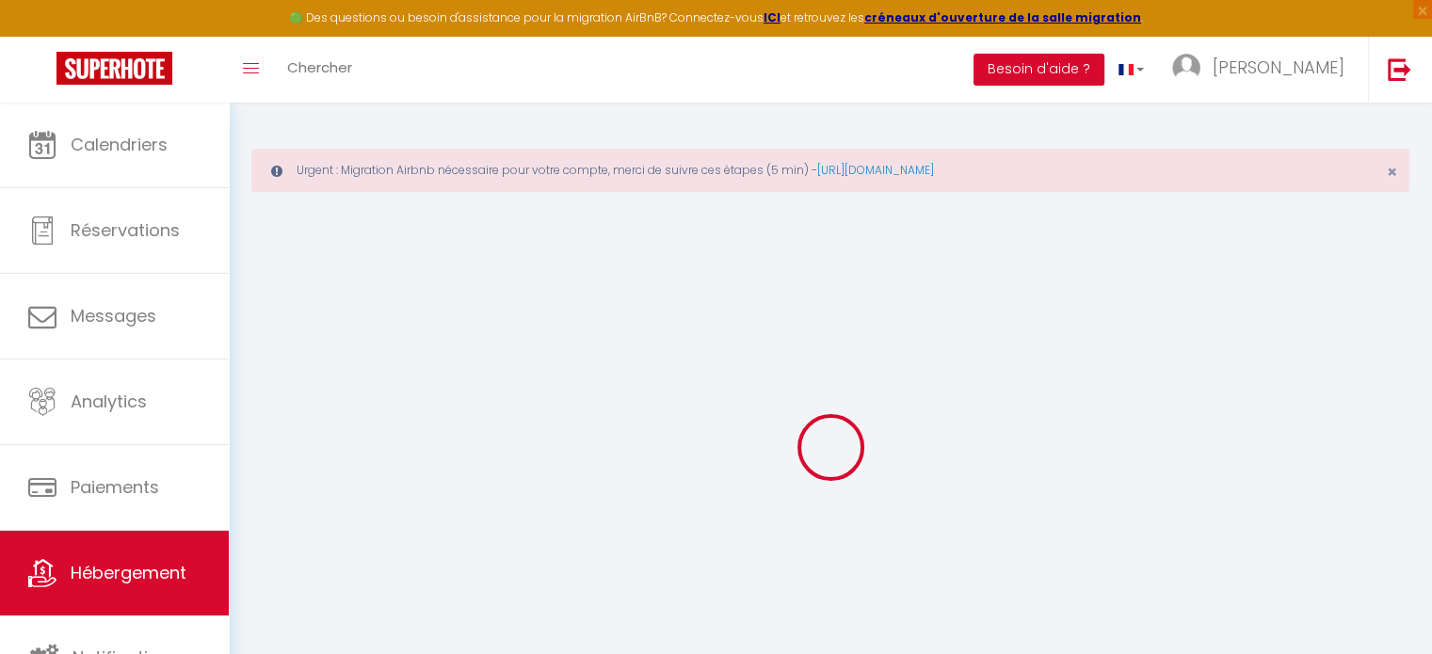
select select
checkbox input "false"
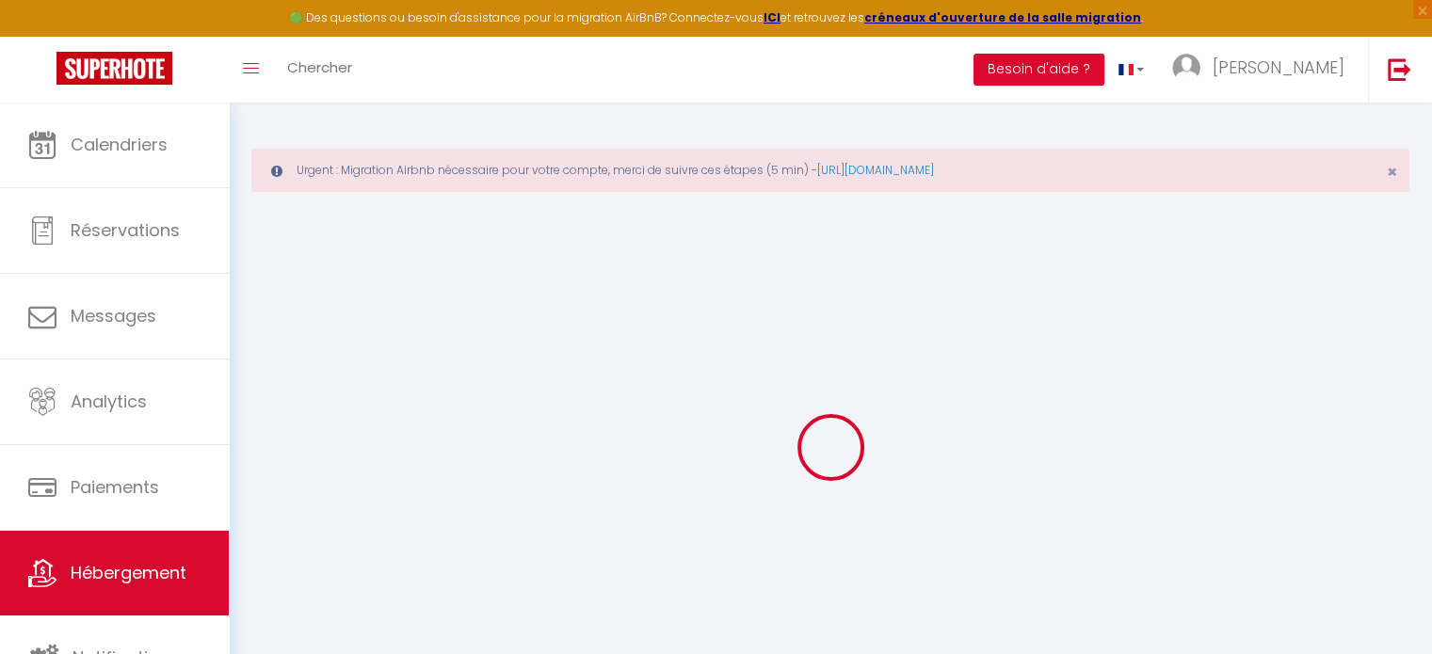
checkbox input "false"
select select
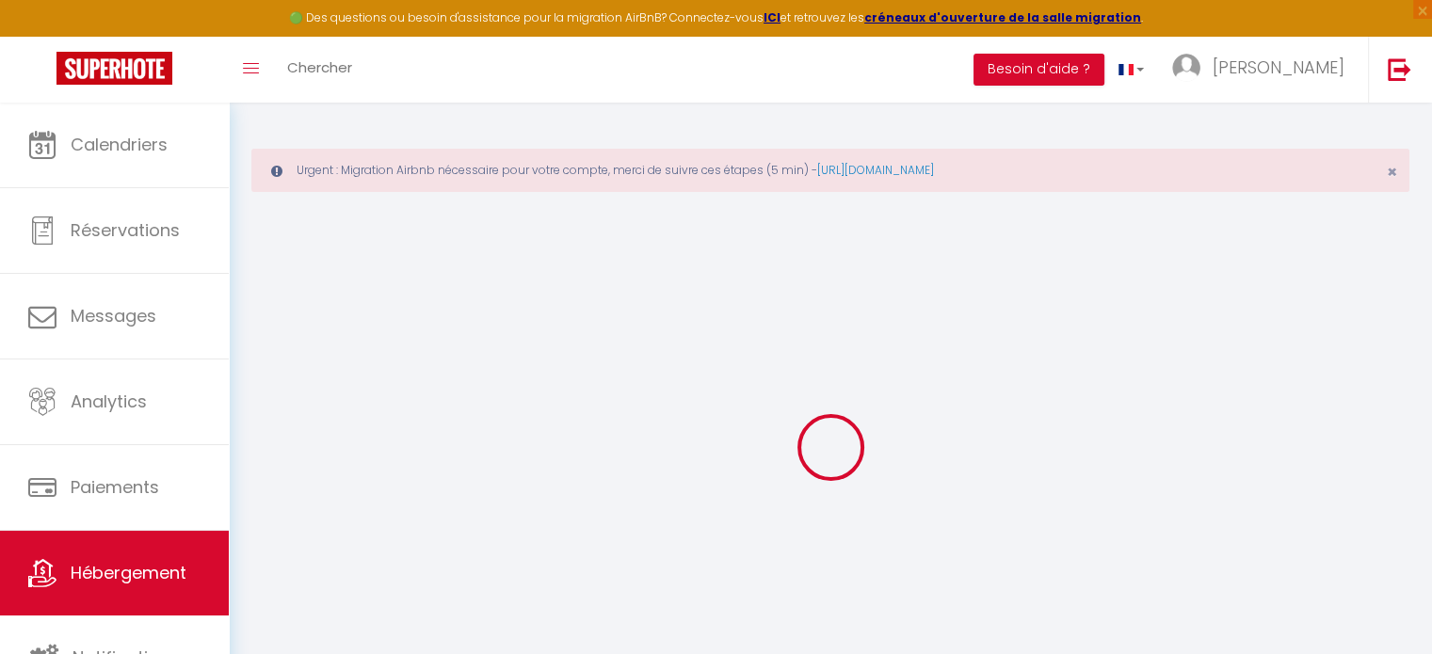
select select
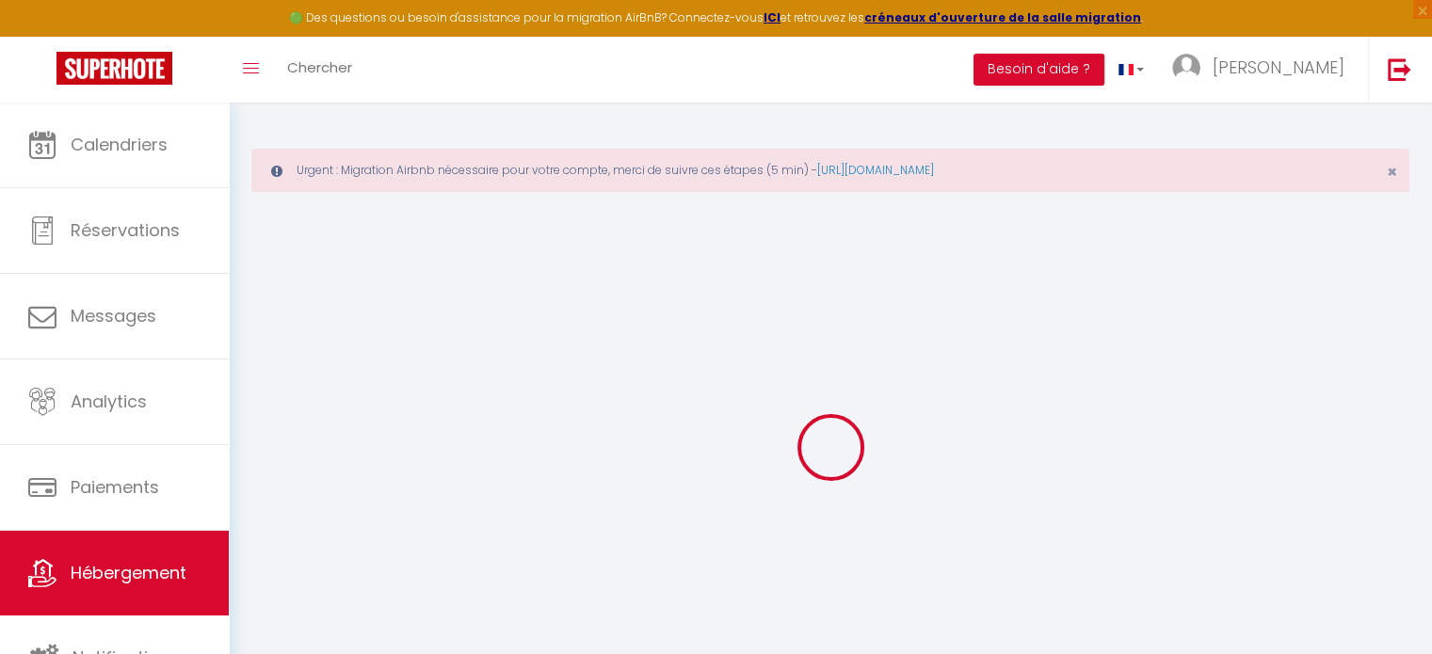
checkbox input "false"
select select
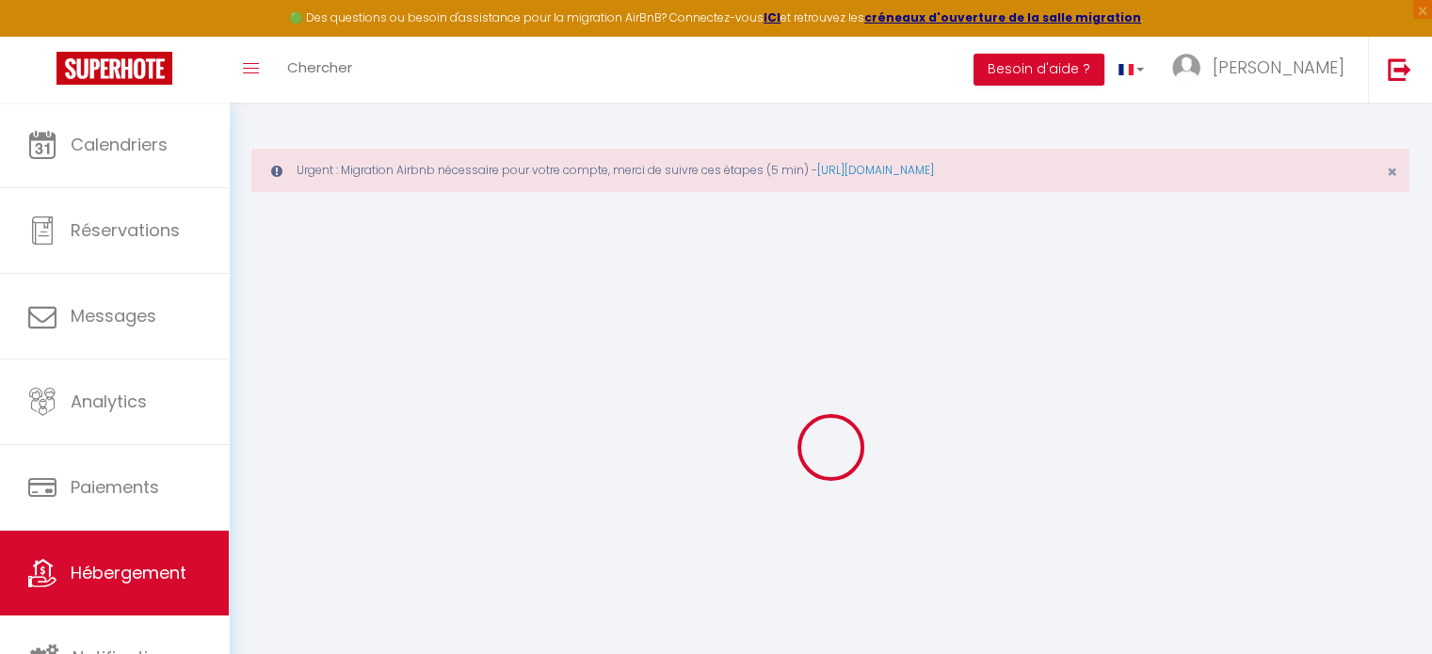
select select
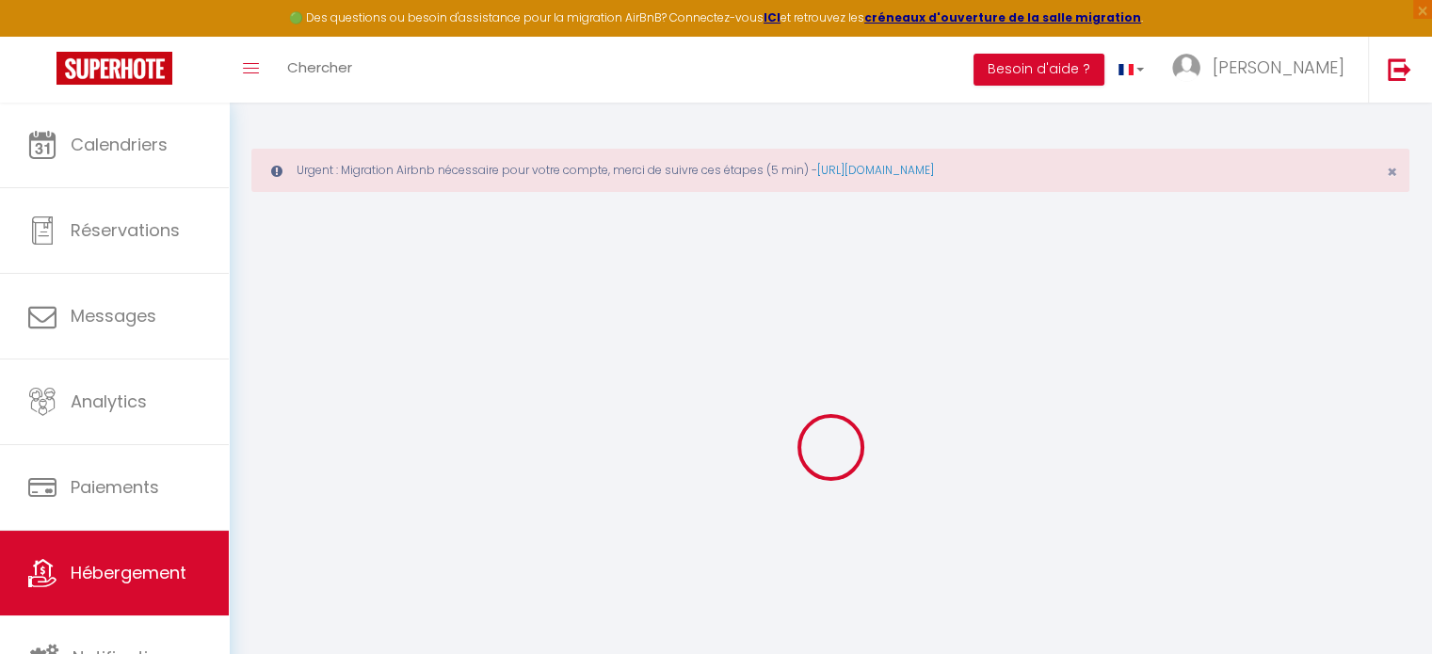
select select
checkbox input "false"
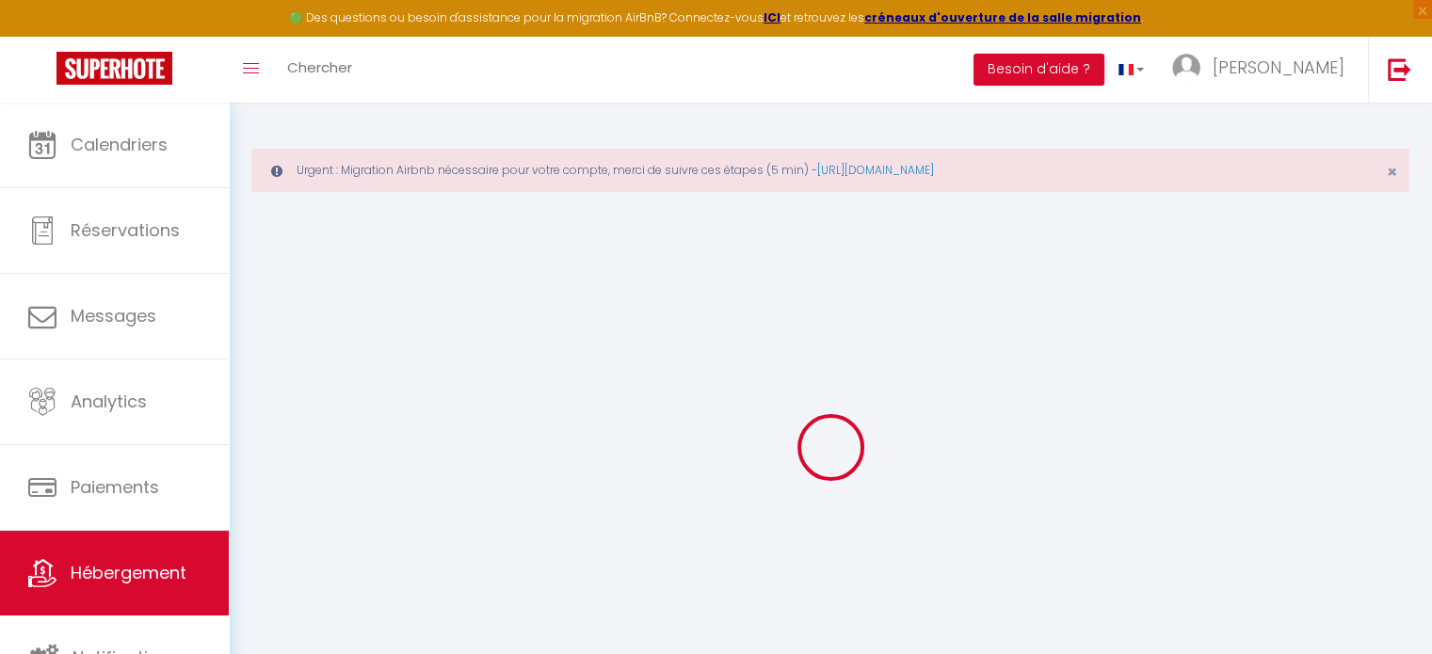
checkbox input "false"
select select
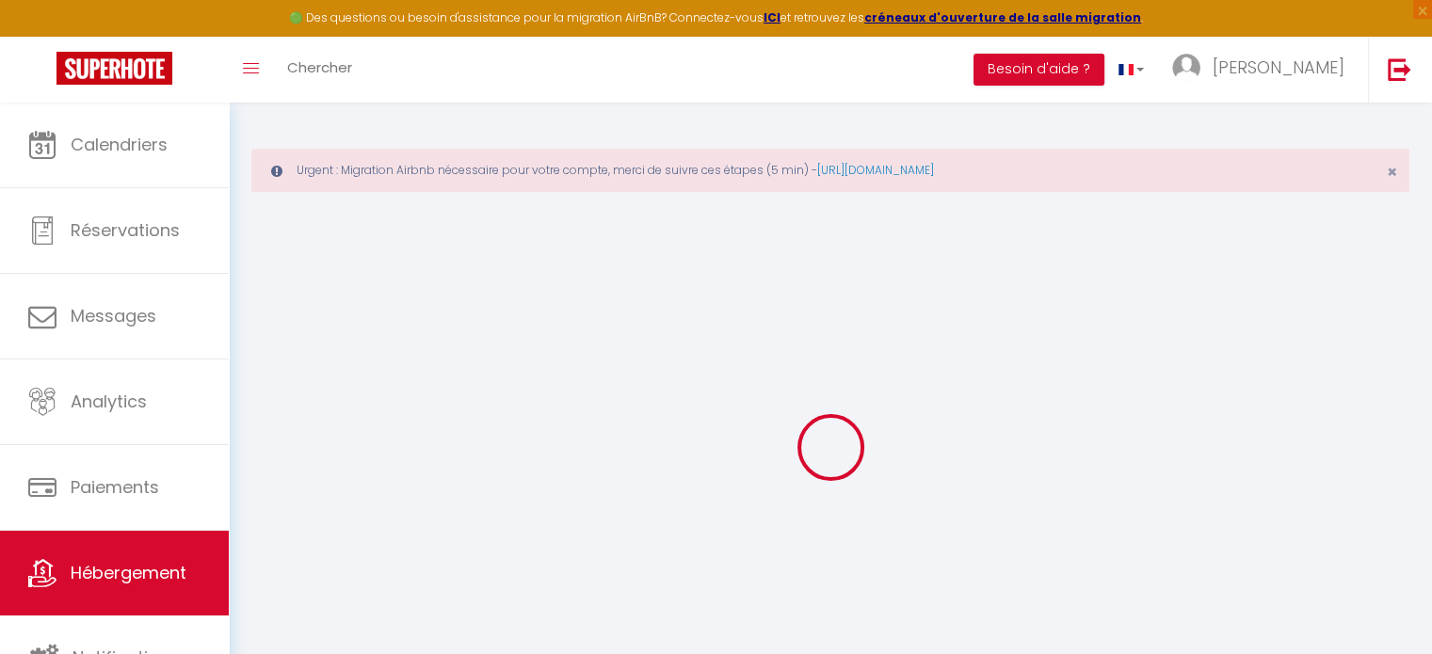
select select
checkbox input "false"
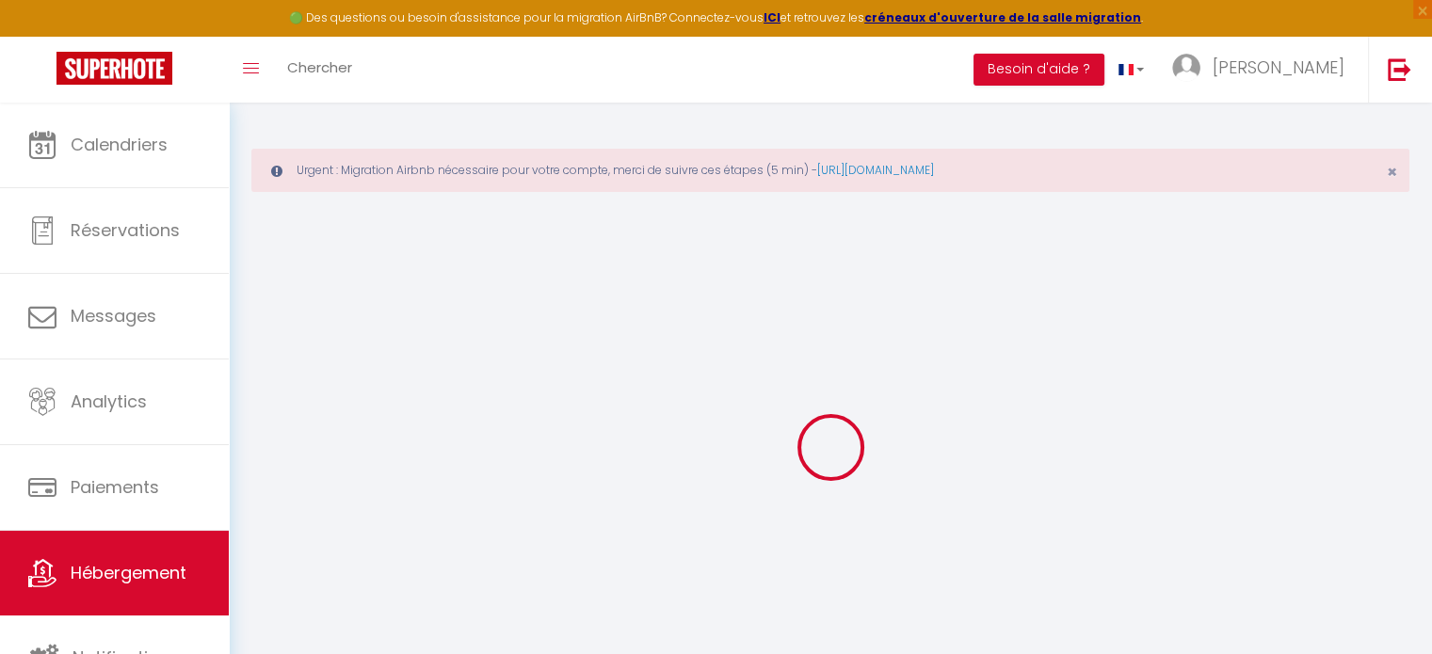
checkbox input "false"
select select
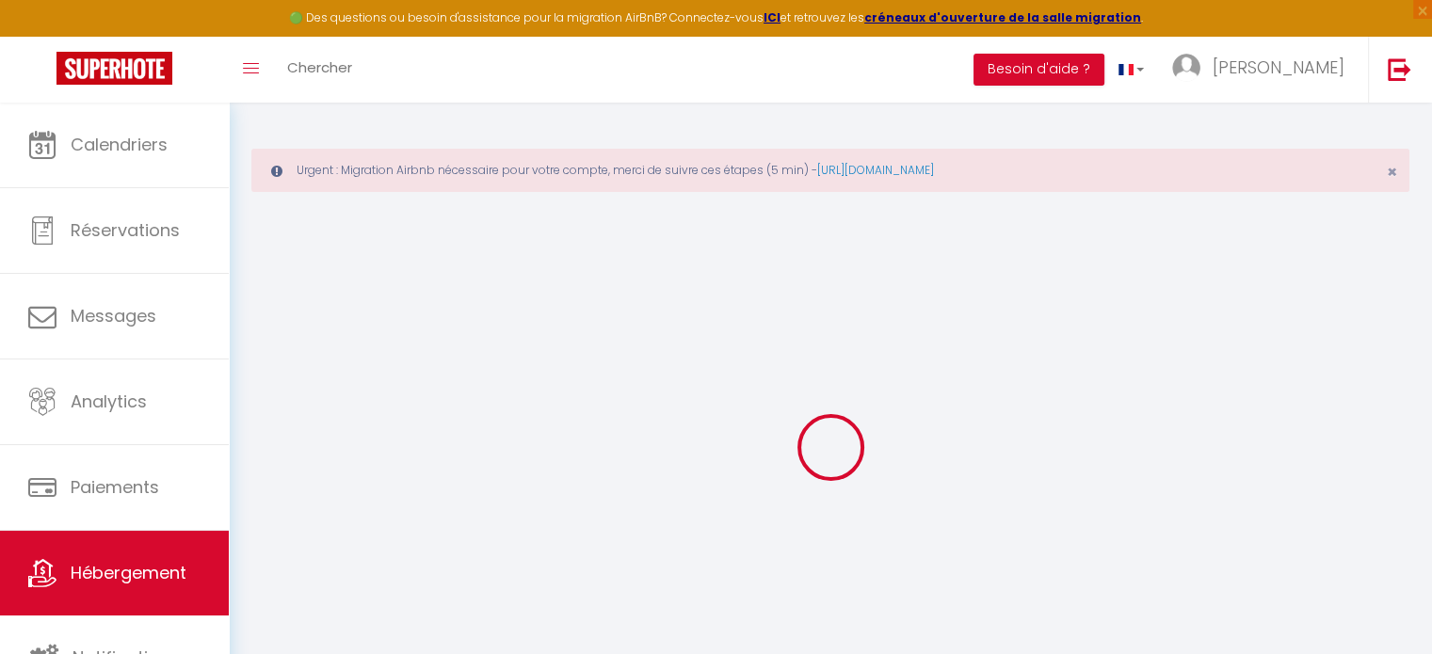
type input "Coté Jardin à [GEOGRAPHIC_DATA][PERSON_NAME]"
select select "houses"
select select "5"
select select "3"
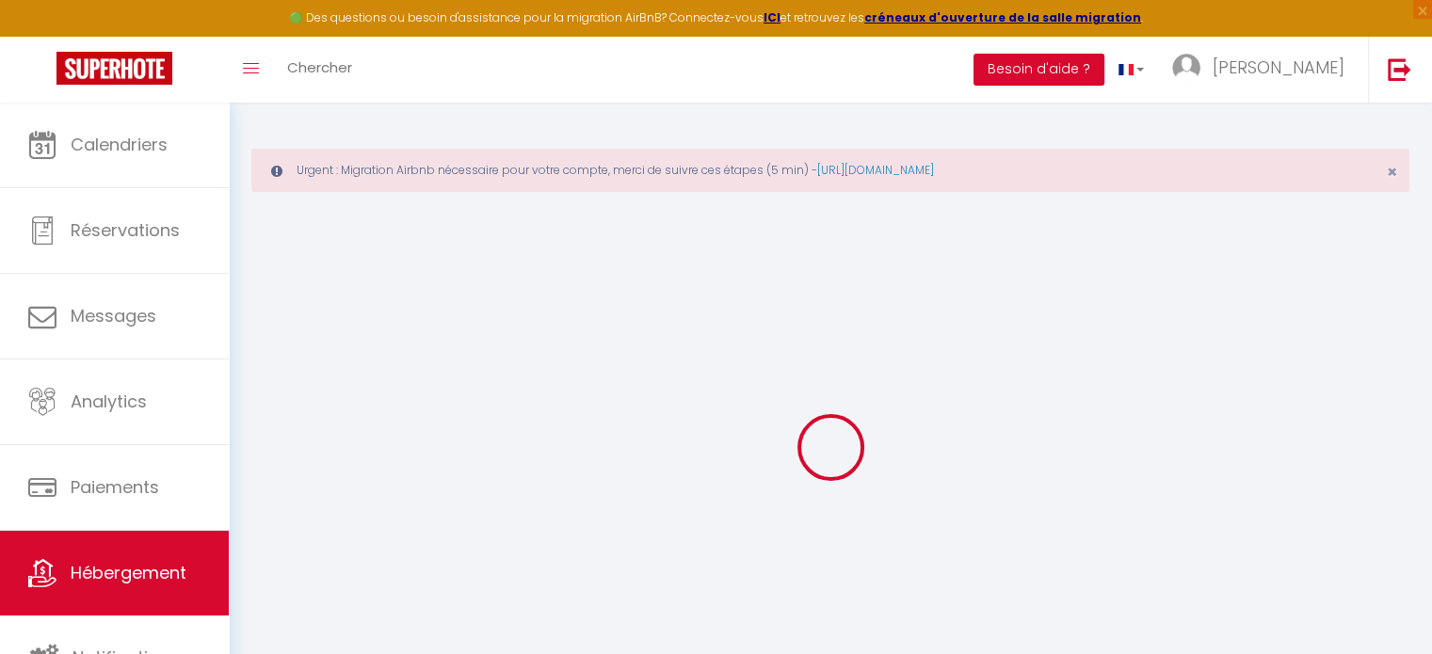
select select "2"
type input "120"
type input "85"
type input "500"
select select
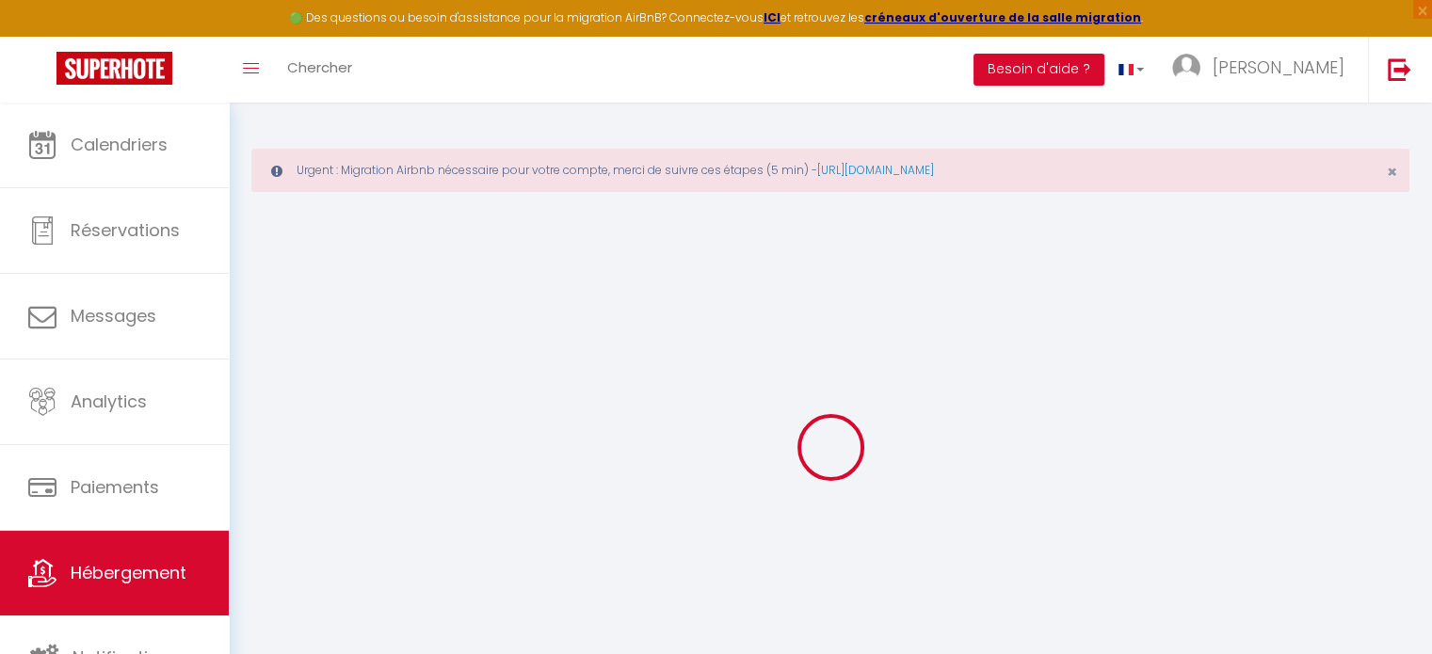
select select
type input "[STREET_ADDRESS]"
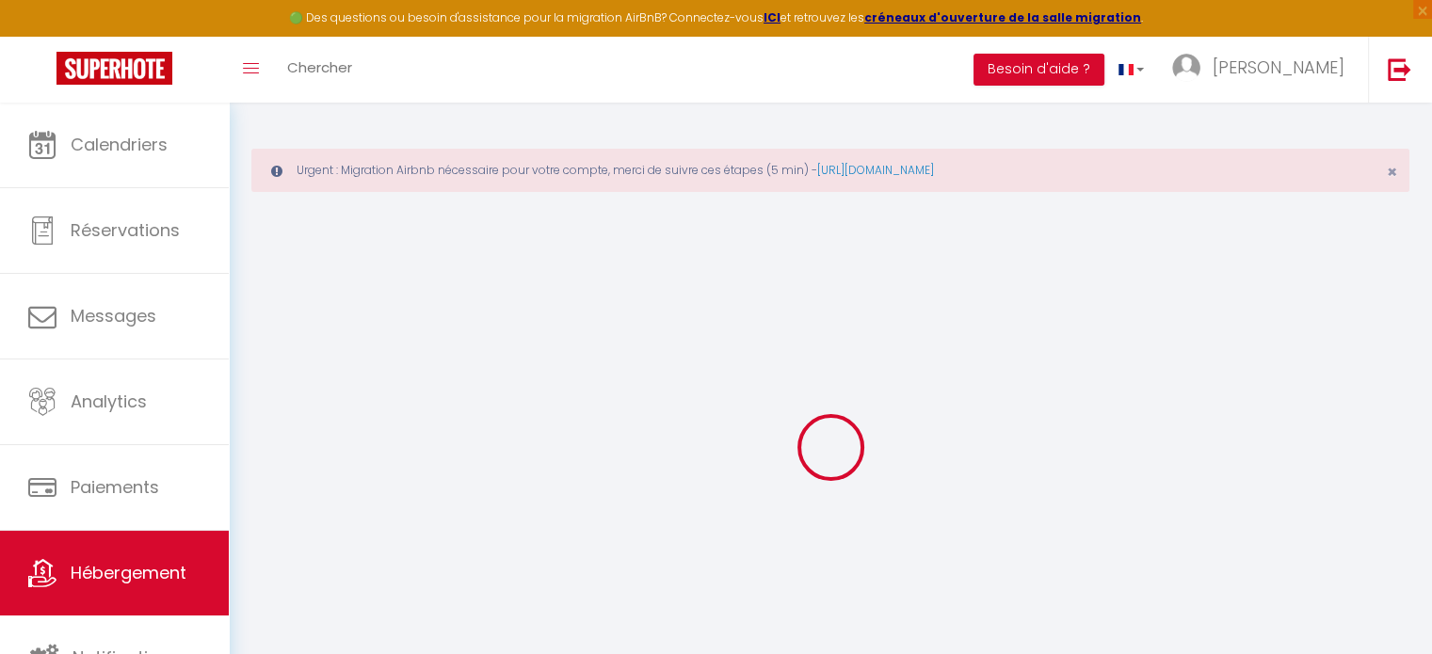
type input "27200"
type input "Vernon"
type input "[EMAIL_ADDRESS][DOMAIN_NAME]"
select select "3579"
checkbox input "false"
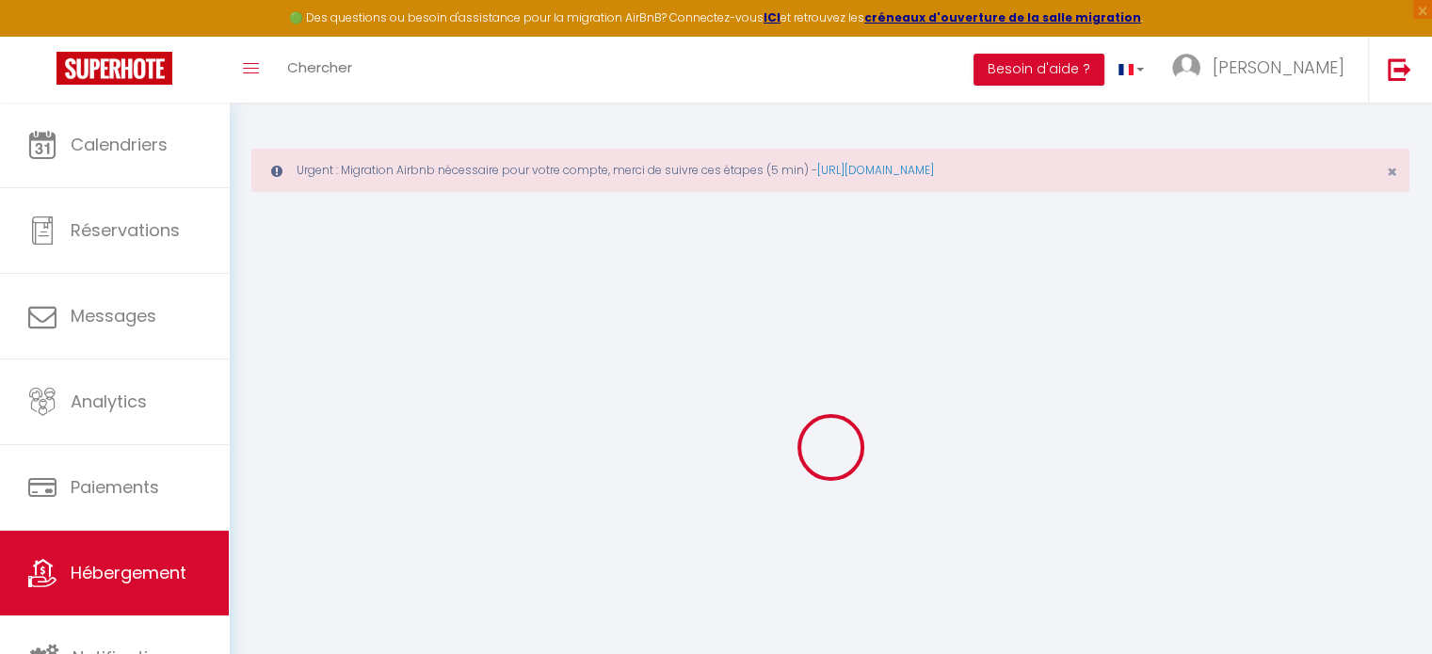
checkbox input "false"
type input "0"
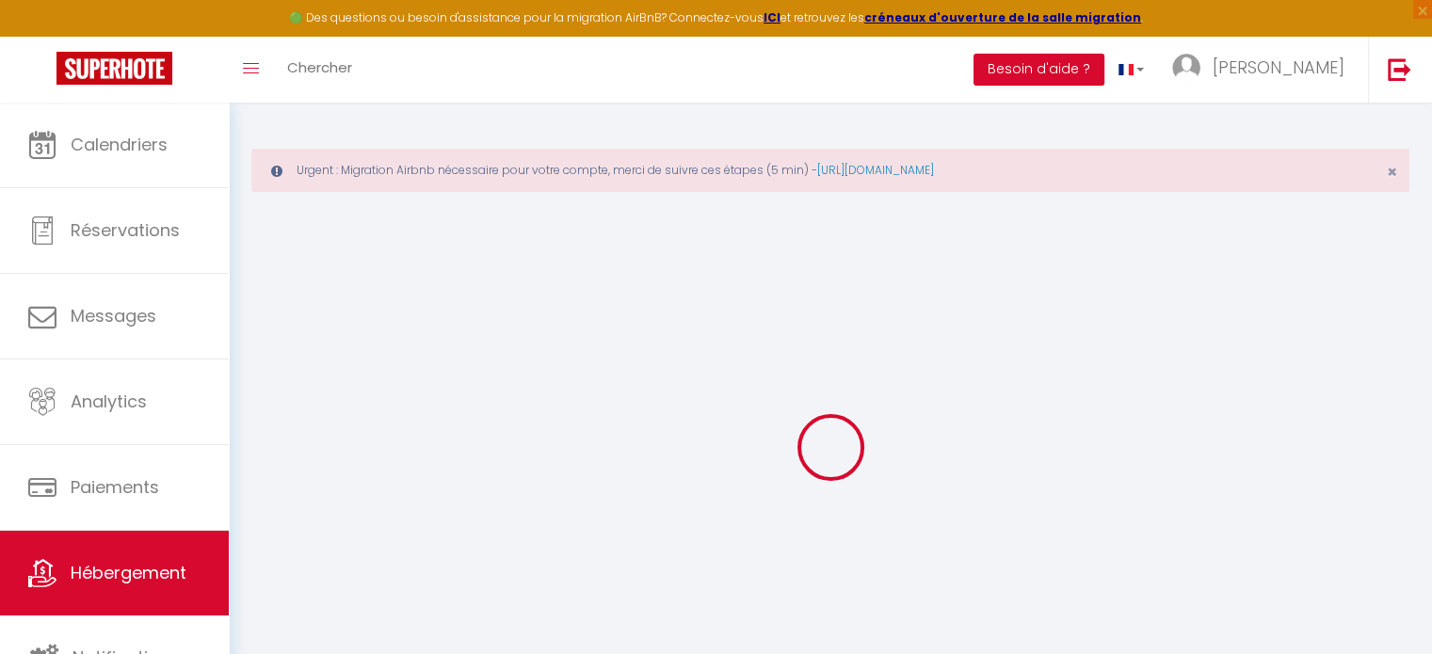
checkbox input "false"
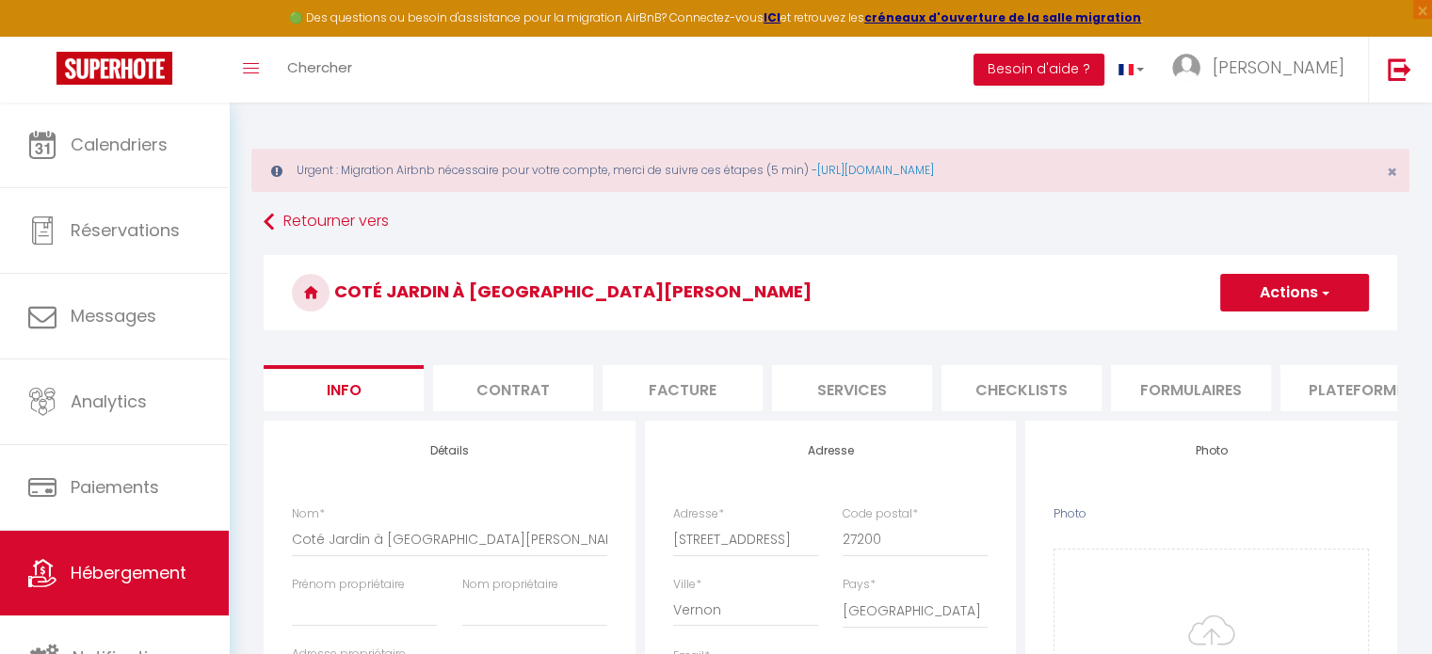
click at [1346, 395] on li "Plateformes" at bounding box center [1361, 388] width 160 height 46
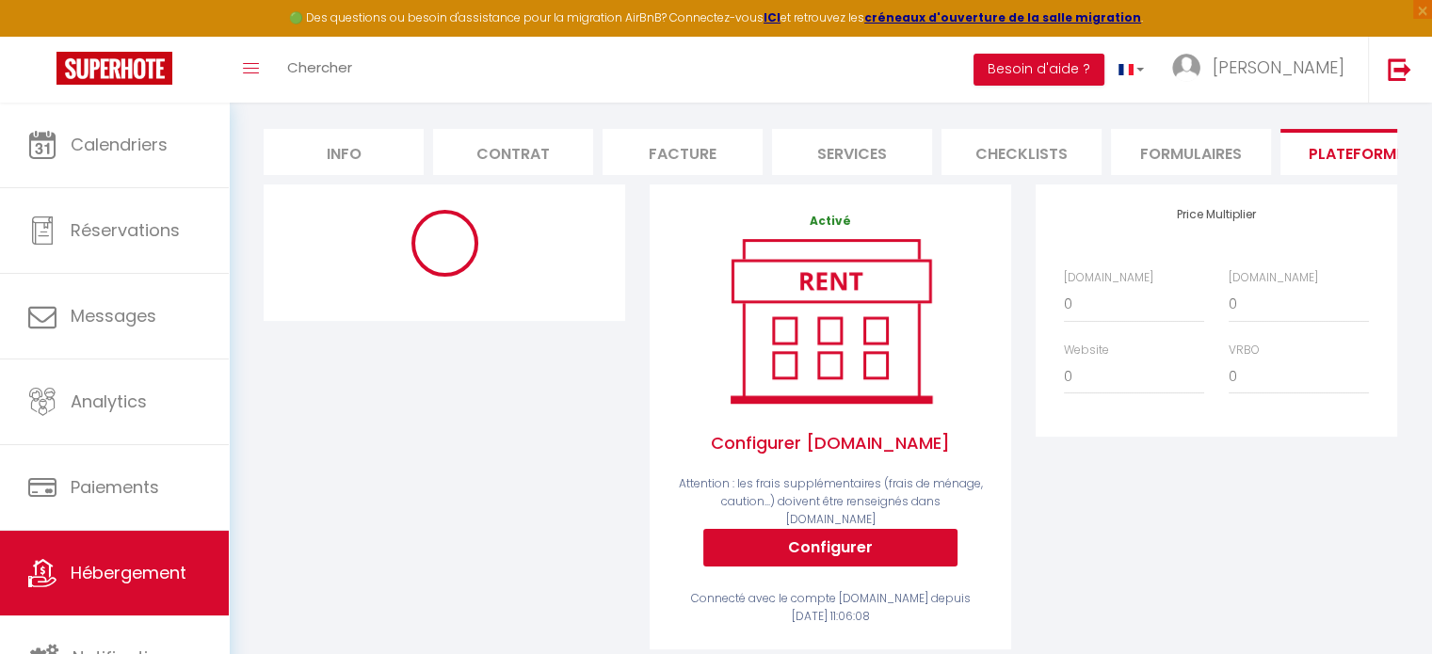
select select "365"
select select "EUR"
select select
select select "17594-1506304593119487369"
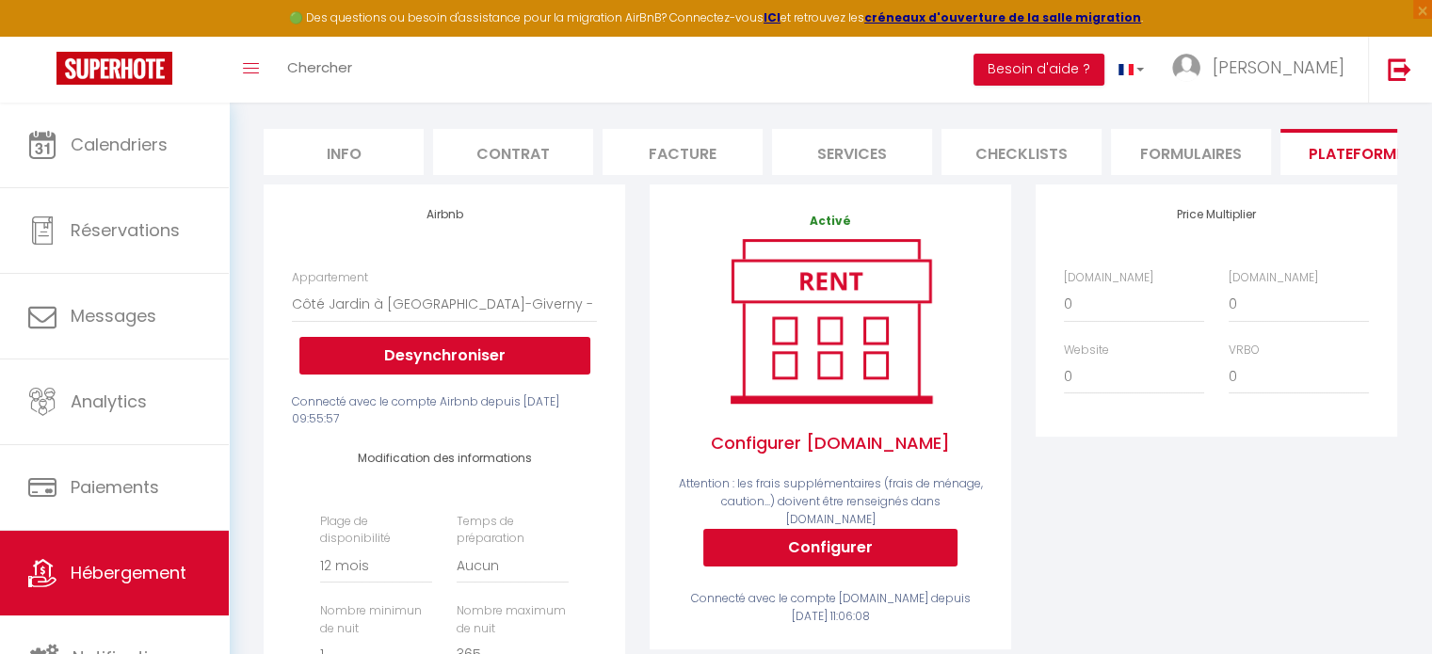
scroll to position [239, 0]
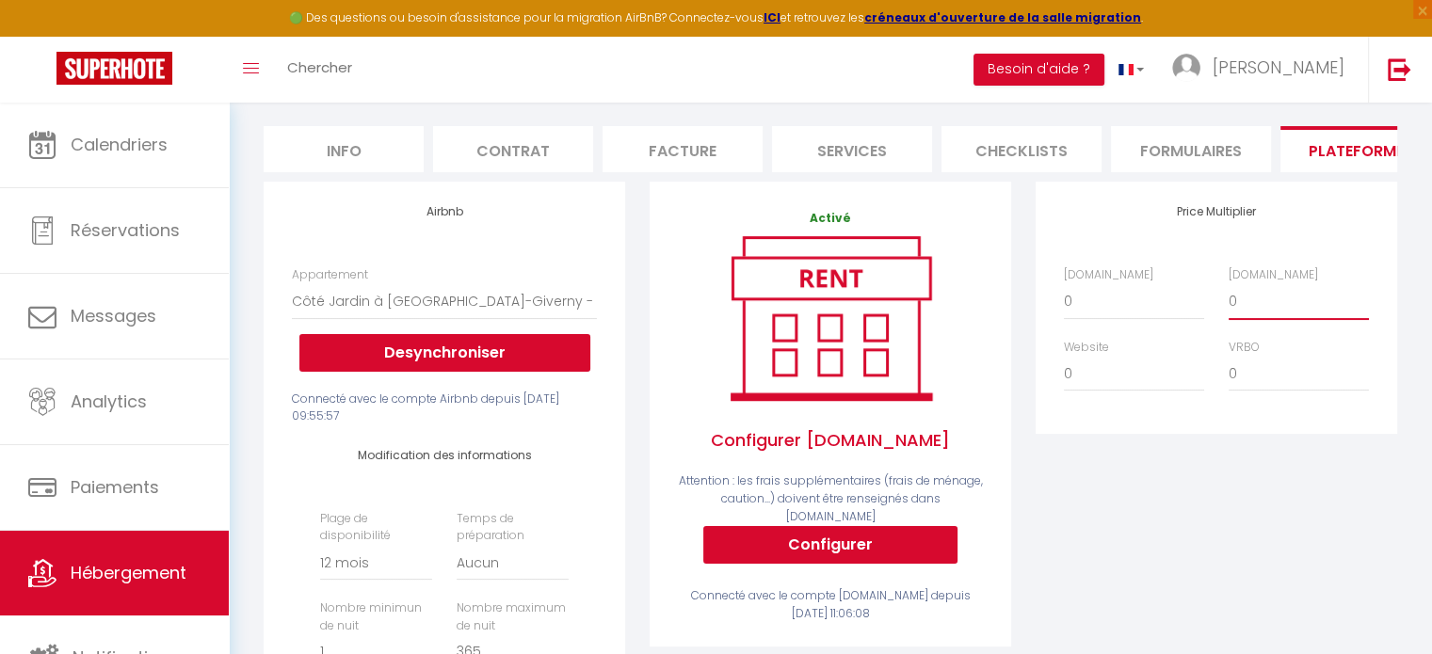
click at [1243, 319] on select "0 + 1 % + 2 % + 3 % + 4 % + 5 % + 6 % + 7 % + 8 % + 9 %" at bounding box center [1299, 301] width 140 height 36
select select "+ 20 %"
click at [1229, 297] on select "0 + 1 % + 2 % + 3 % + 4 % + 5 % + 6 % + 7 % + 8 % + 9 %" at bounding box center [1299, 301] width 140 height 36
select select
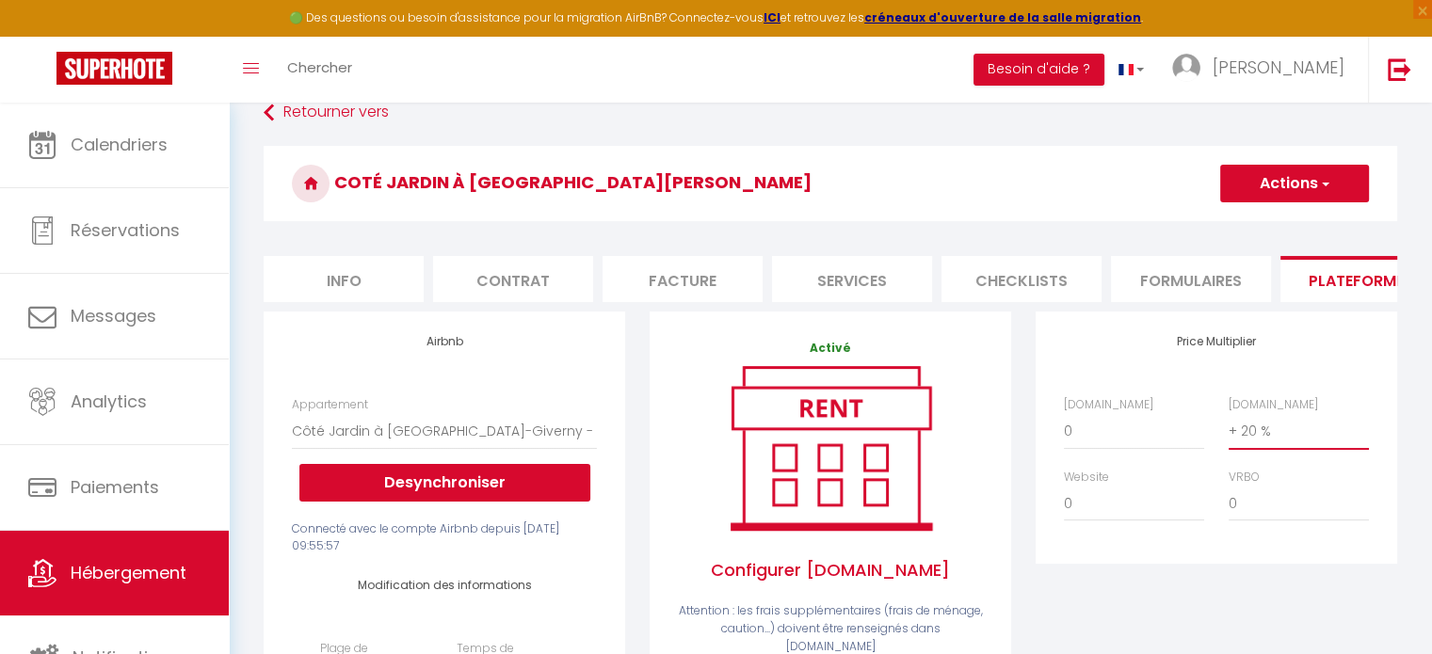
scroll to position [84, 0]
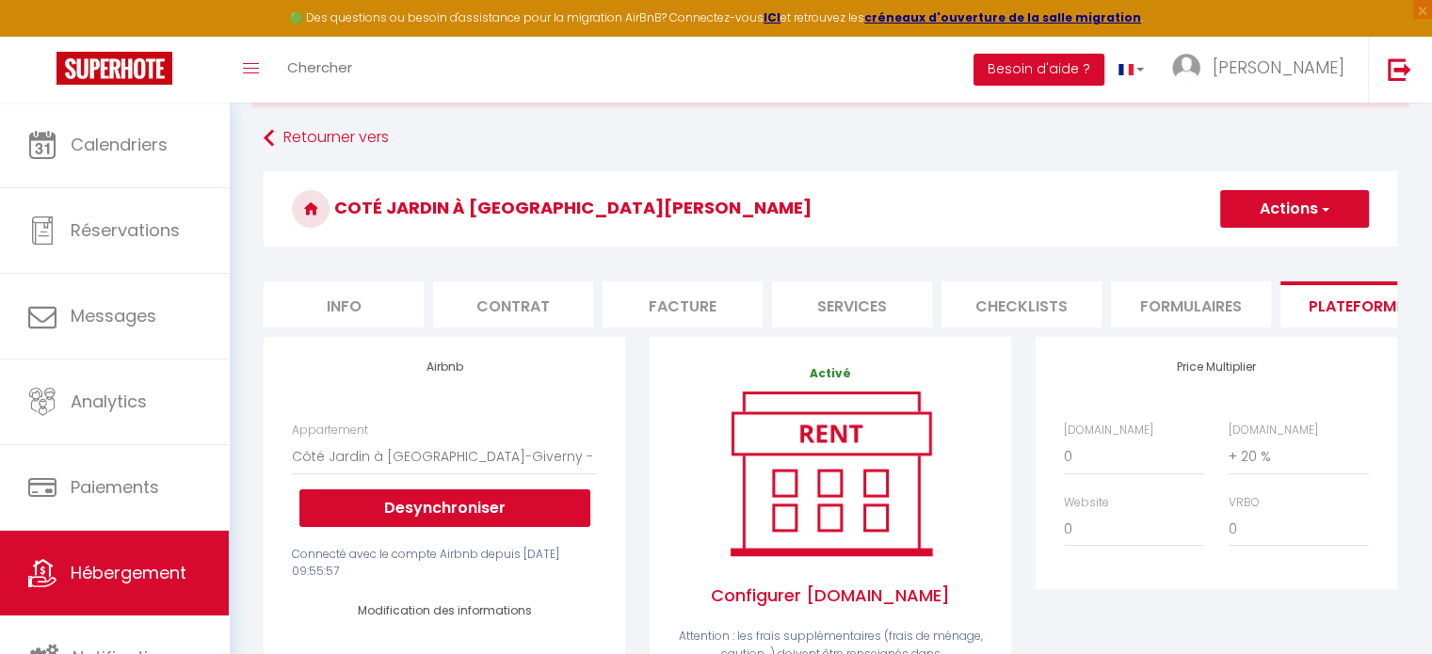
click at [1292, 202] on button "Actions" at bounding box center [1294, 209] width 149 height 38
click at [1247, 249] on link "Enregistrer" at bounding box center [1293, 250] width 149 height 24
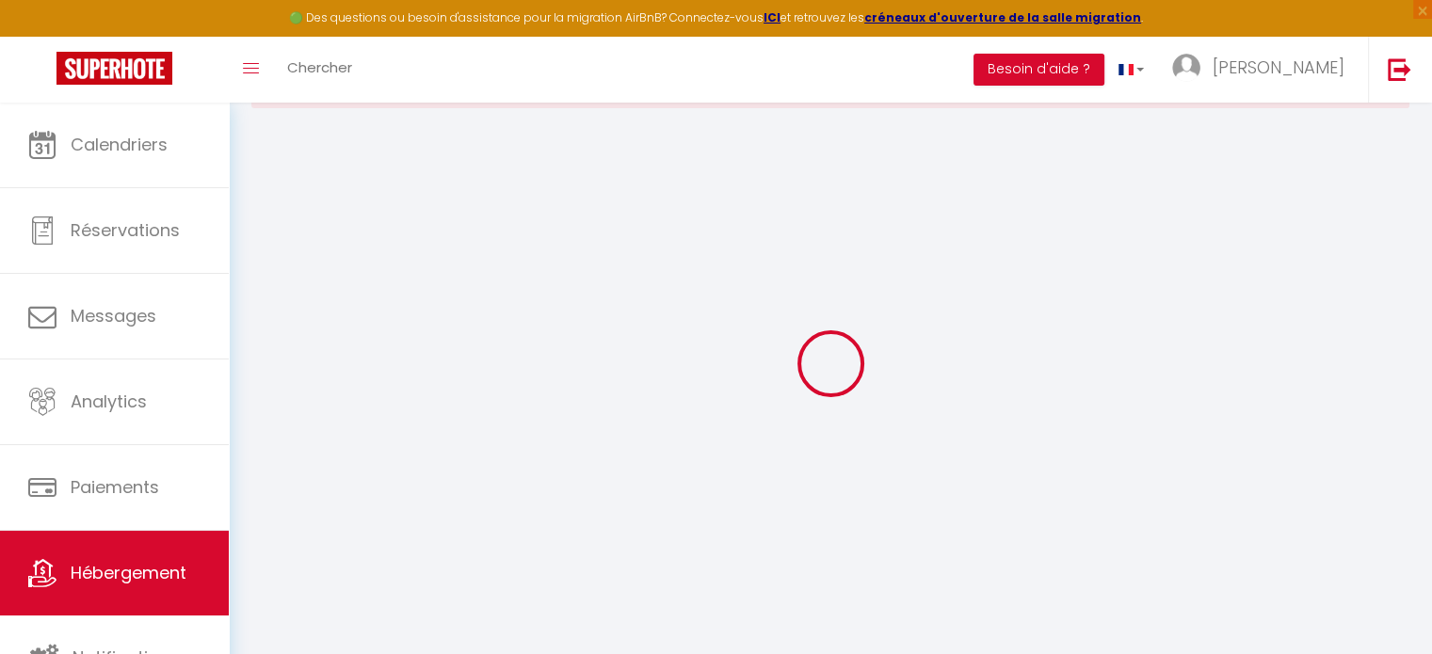
select select "365"
select select "EUR"
select select
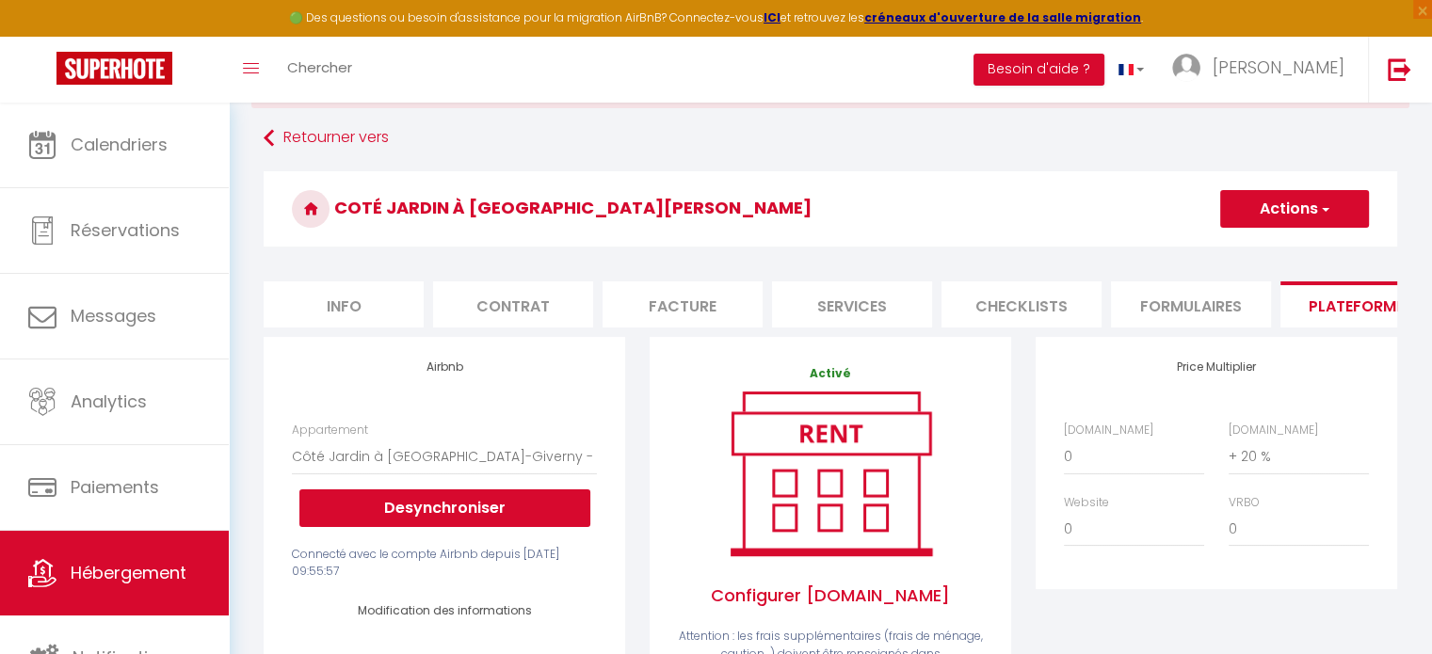
click at [354, 301] on li "Info" at bounding box center [344, 305] width 160 height 46
checkbox input "false"
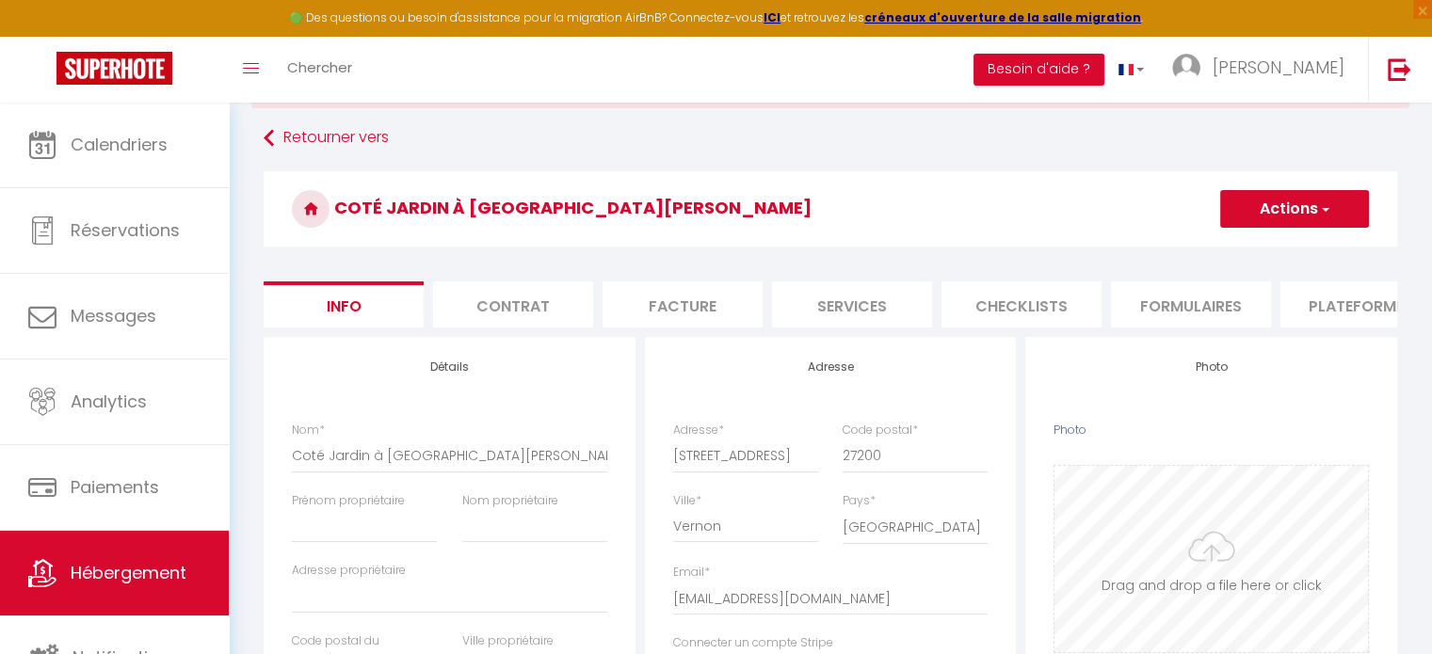
click at [1173, 586] on input "Photo" at bounding box center [1212, 559] width 314 height 186
type input "C:\fakepath\Screenshot_20250908_112835_Airbnb (1).jpg"
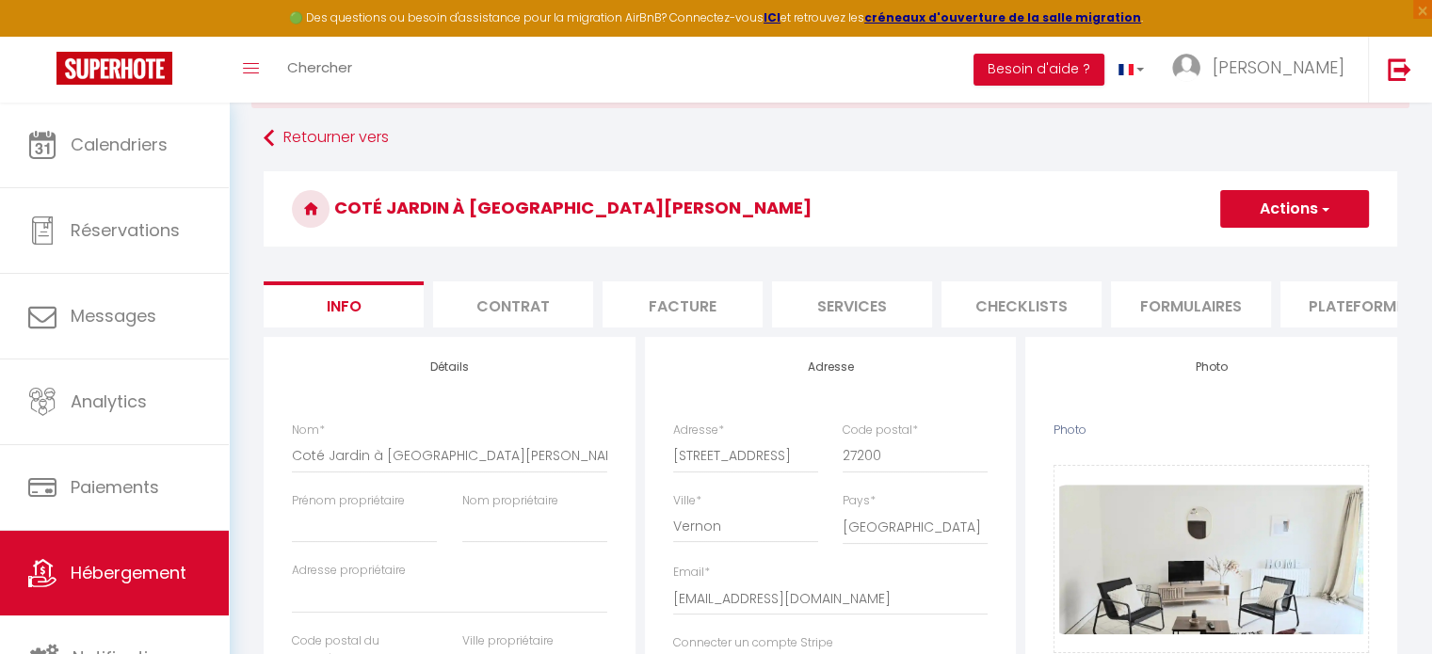
click at [1279, 218] on button "Actions" at bounding box center [1294, 209] width 149 height 38
click at [1213, 250] on input "Enregistrer" at bounding box center [1220, 250] width 70 height 19
